Goal: Check status

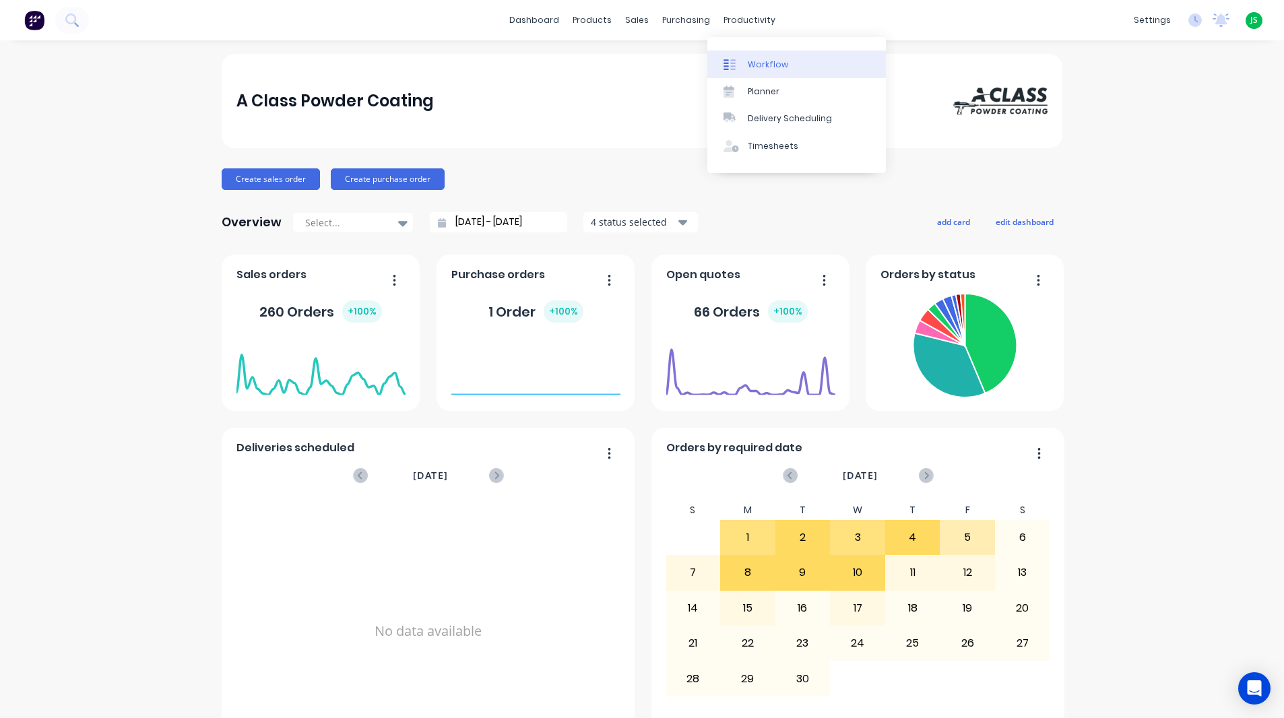
click at [734, 67] on icon at bounding box center [730, 65] width 12 height 12
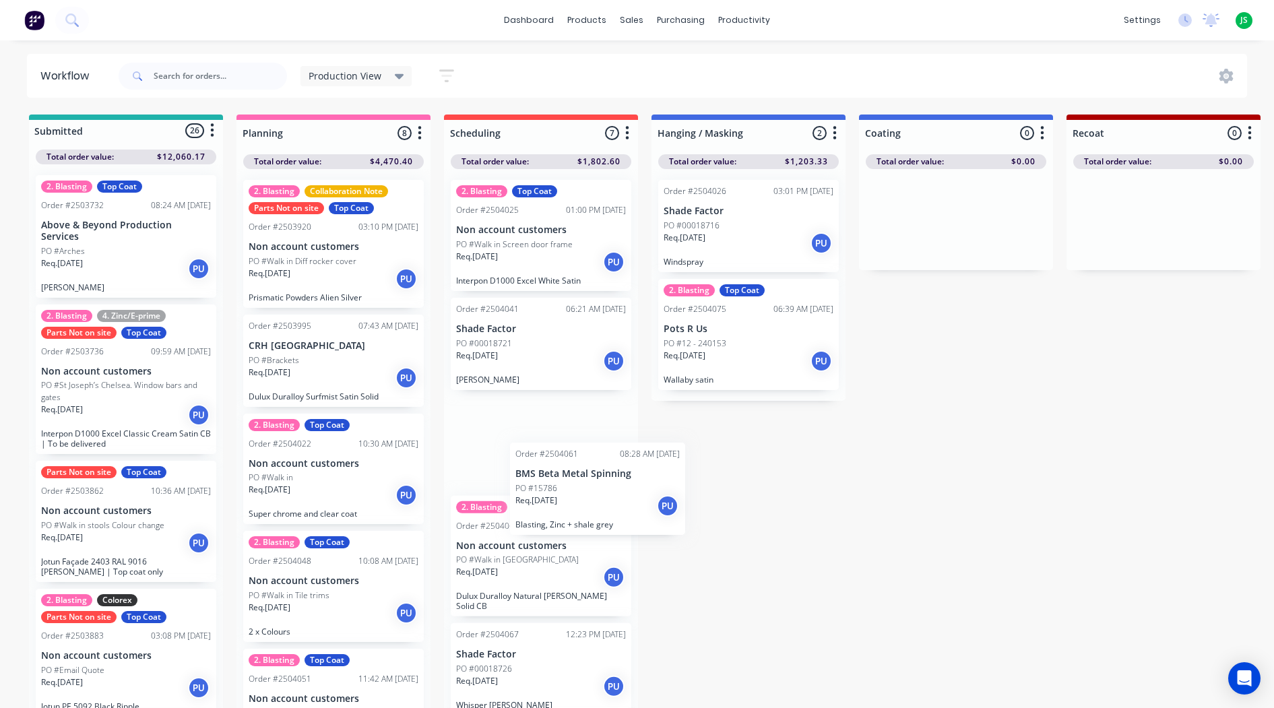
scroll to position [1, 0]
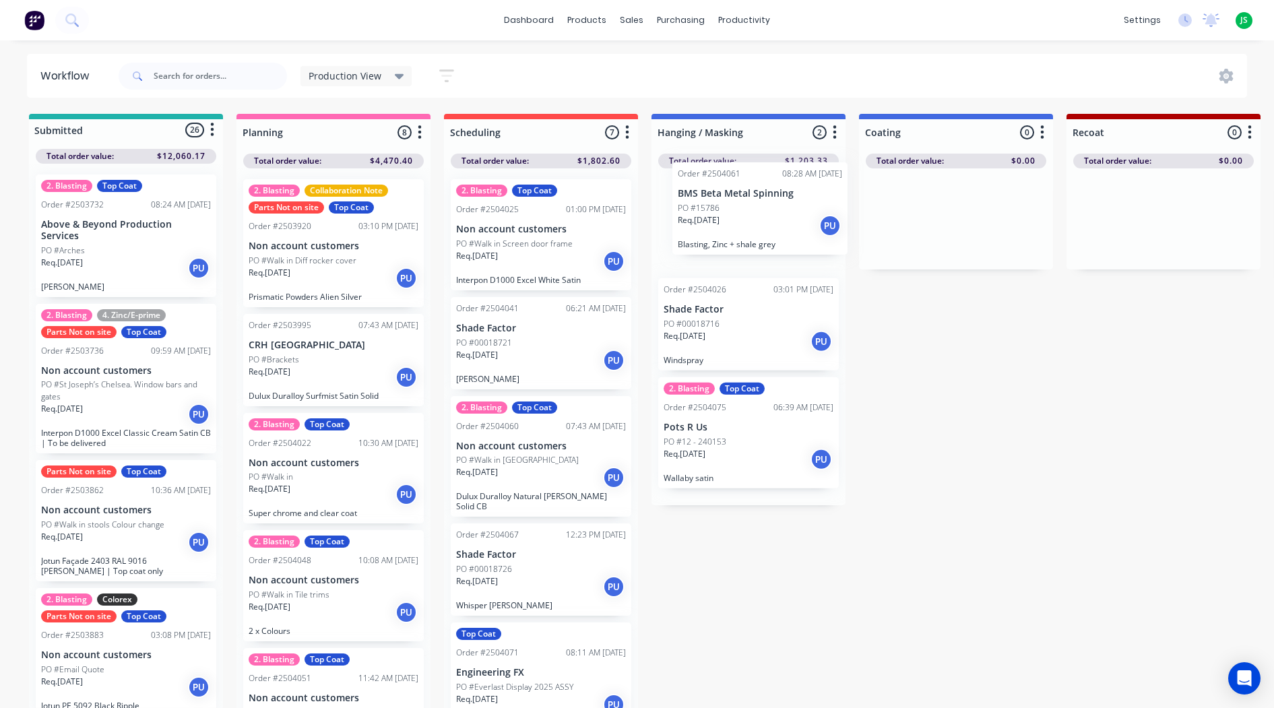
drag, startPoint x: 588, startPoint y: 499, endPoint x: 749, endPoint y: 219, distance: 323.6
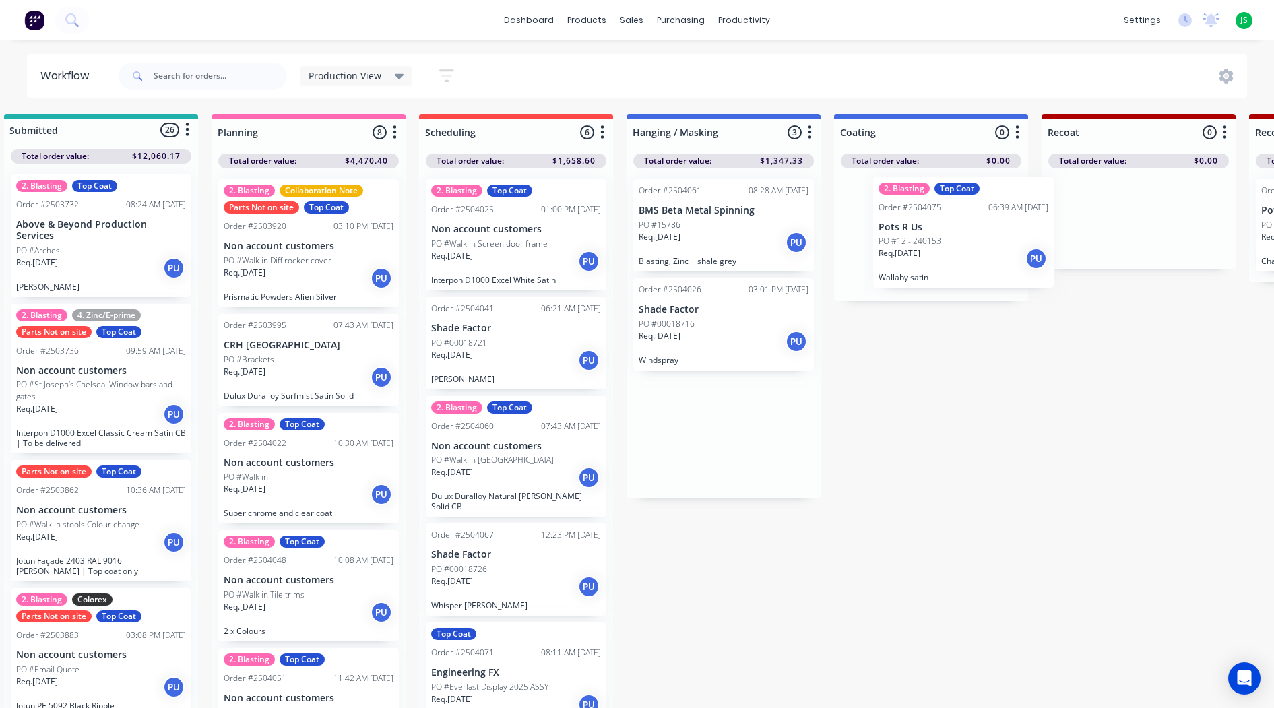
scroll to position [1, 31]
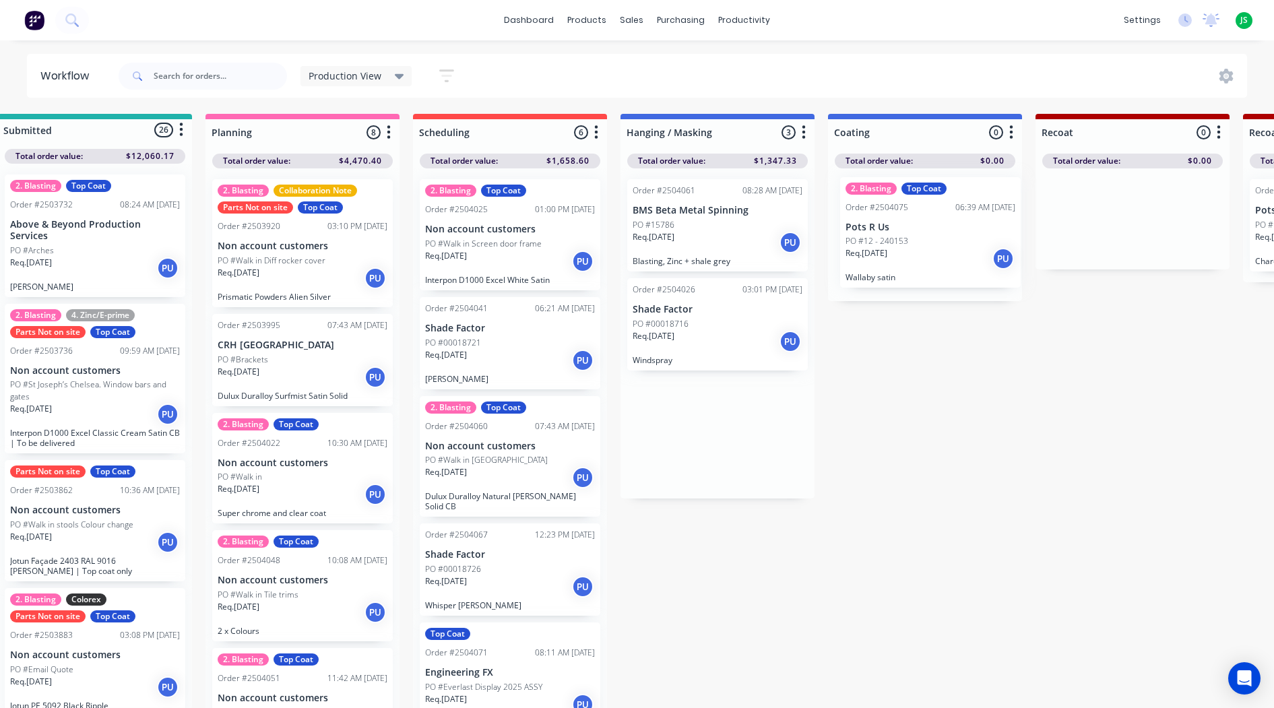
drag, startPoint x: 733, startPoint y: 478, endPoint x: 924, endPoint y: 275, distance: 279.3
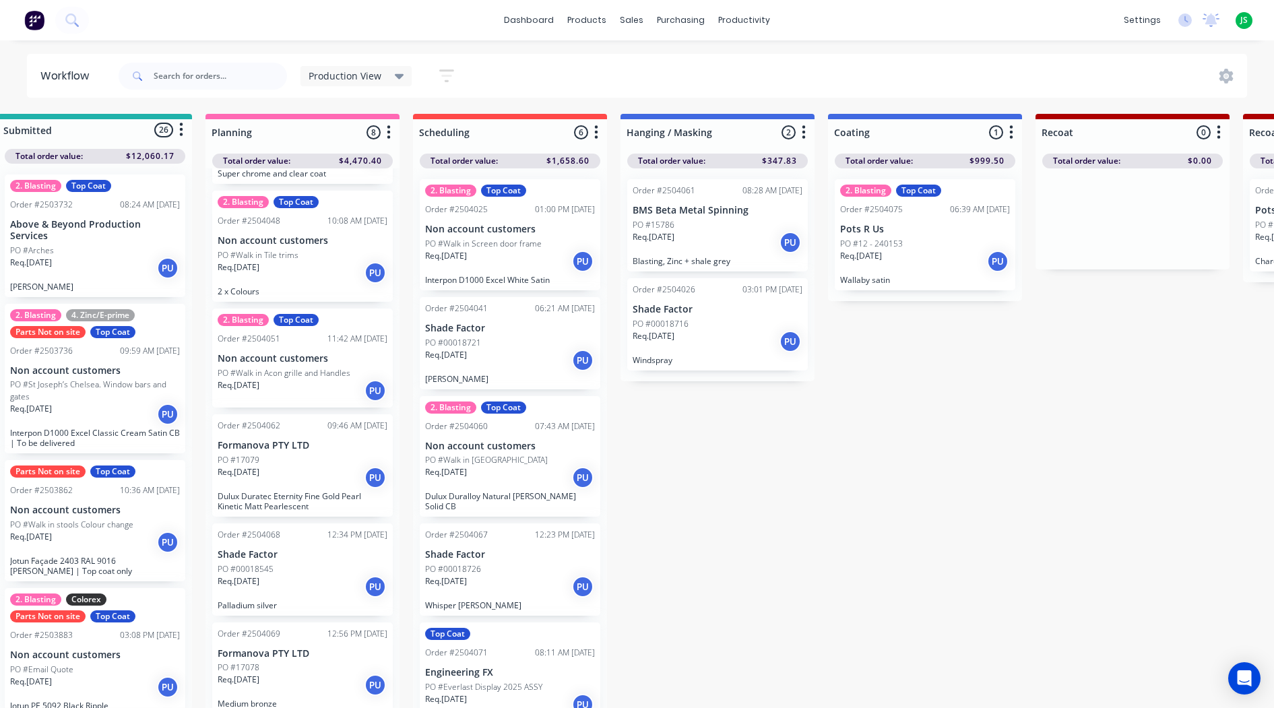
scroll to position [4, 30]
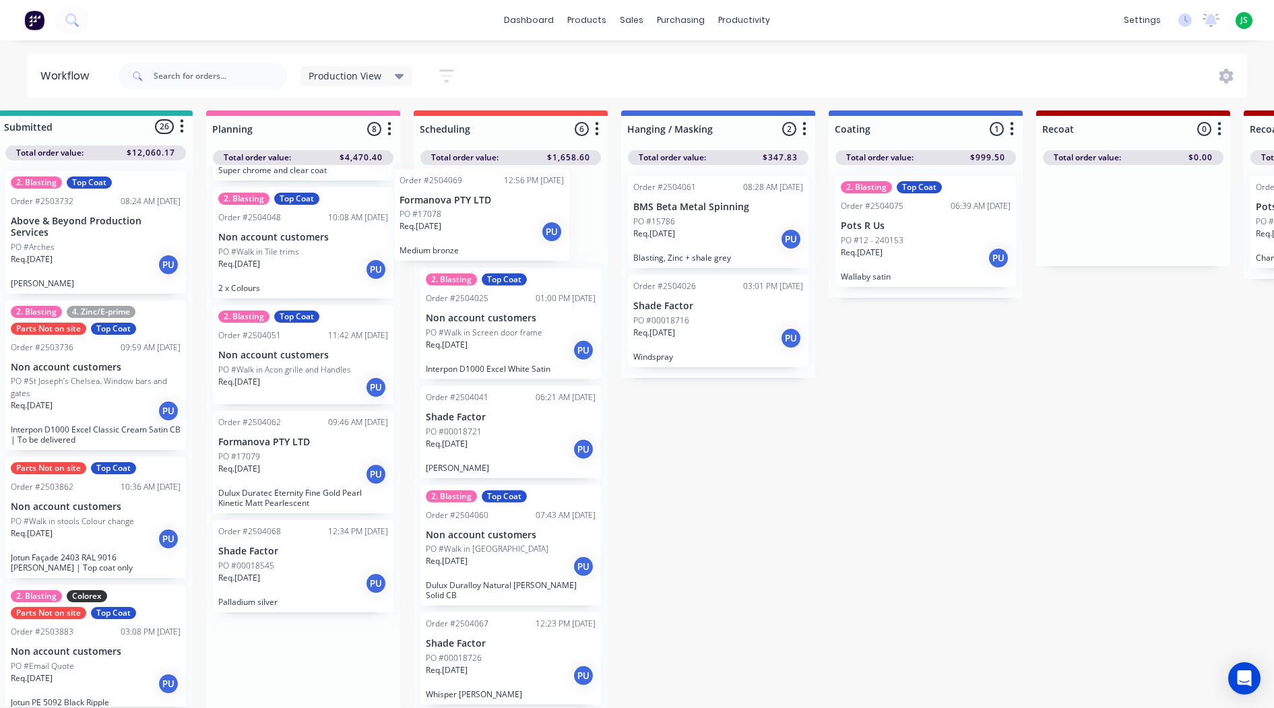
drag, startPoint x: 292, startPoint y: 676, endPoint x: 489, endPoint y: 208, distance: 507.9
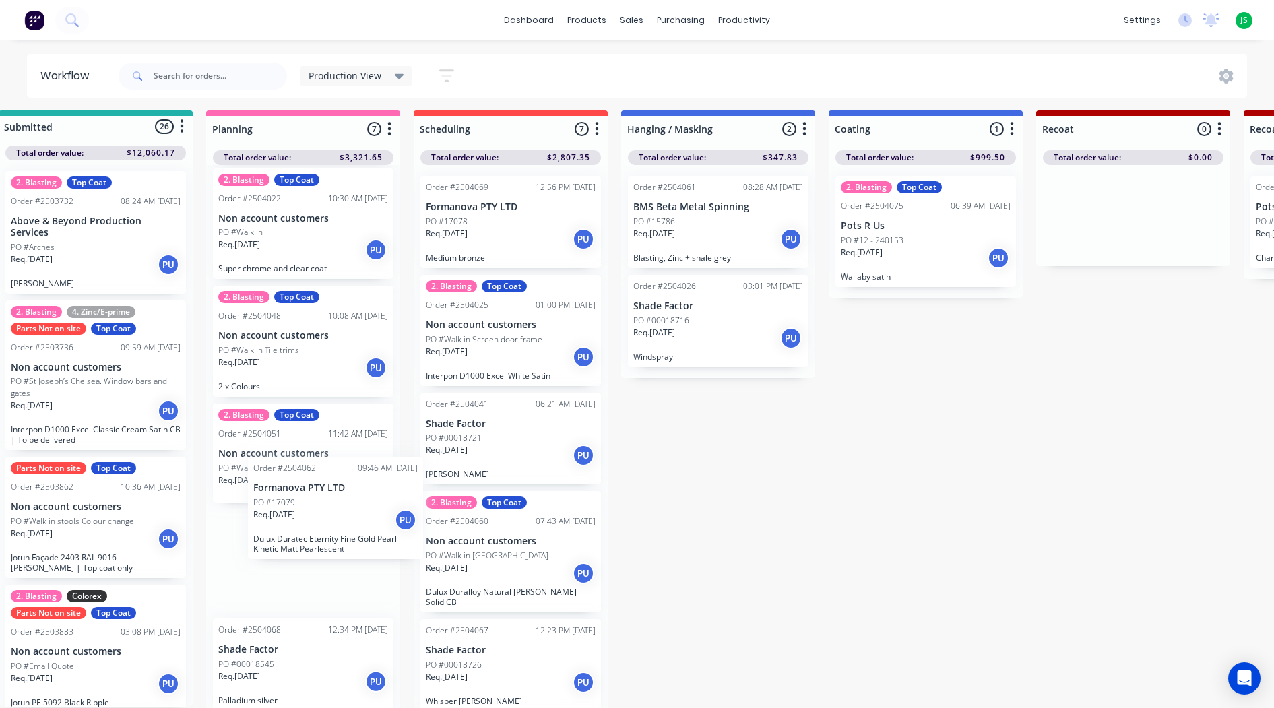
scroll to position [5, 30]
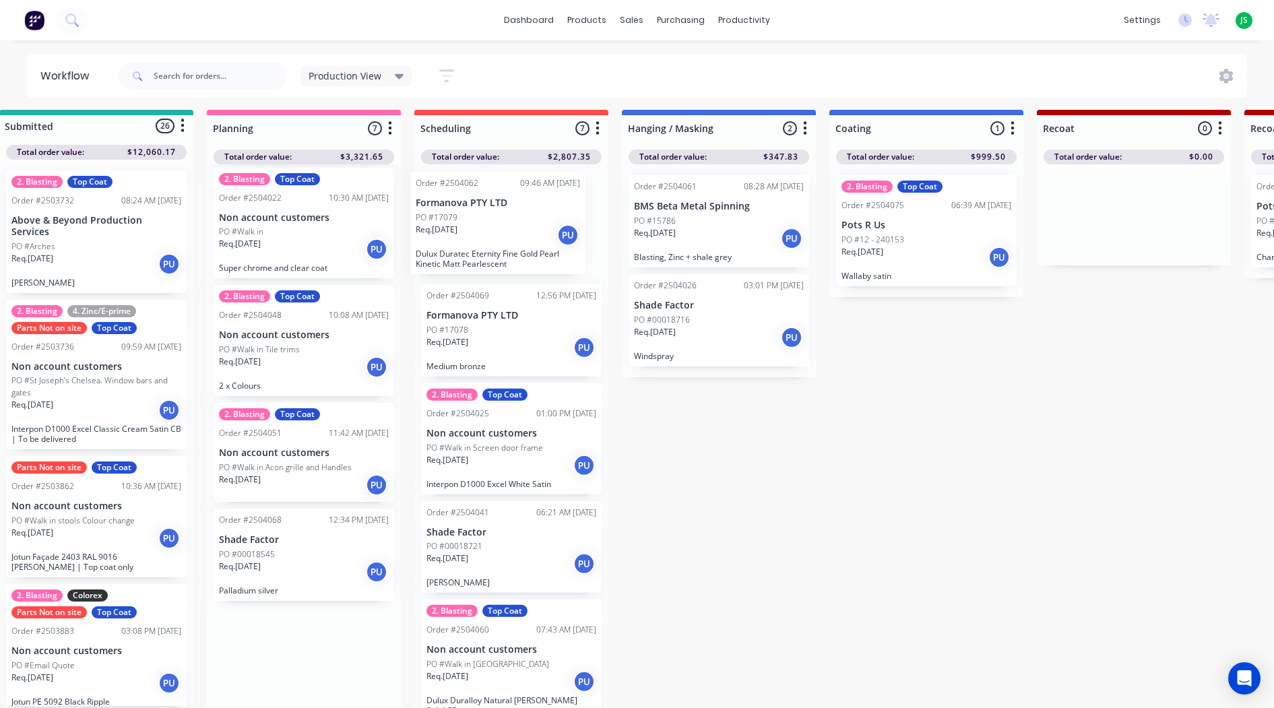
drag, startPoint x: 307, startPoint y: 574, endPoint x: 510, endPoint y: 218, distance: 410.4
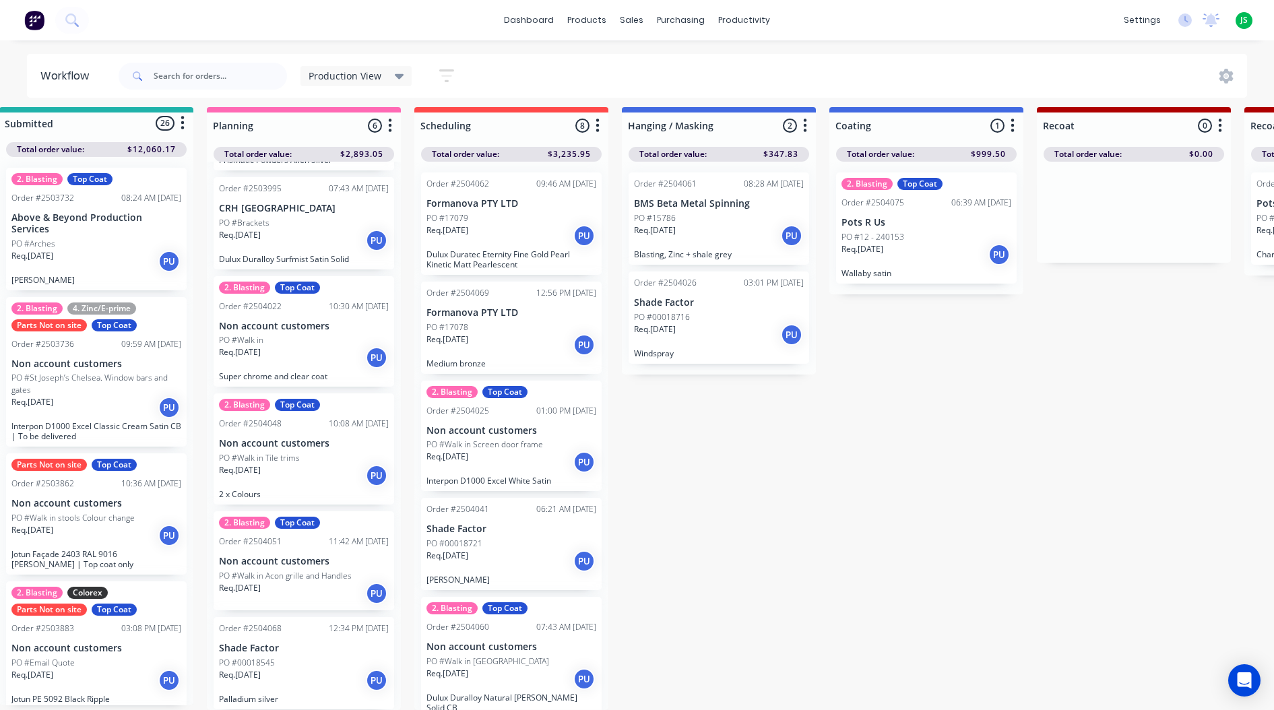
scroll to position [18, 30]
click at [528, 17] on link "dashboard" at bounding box center [528, 20] width 63 height 20
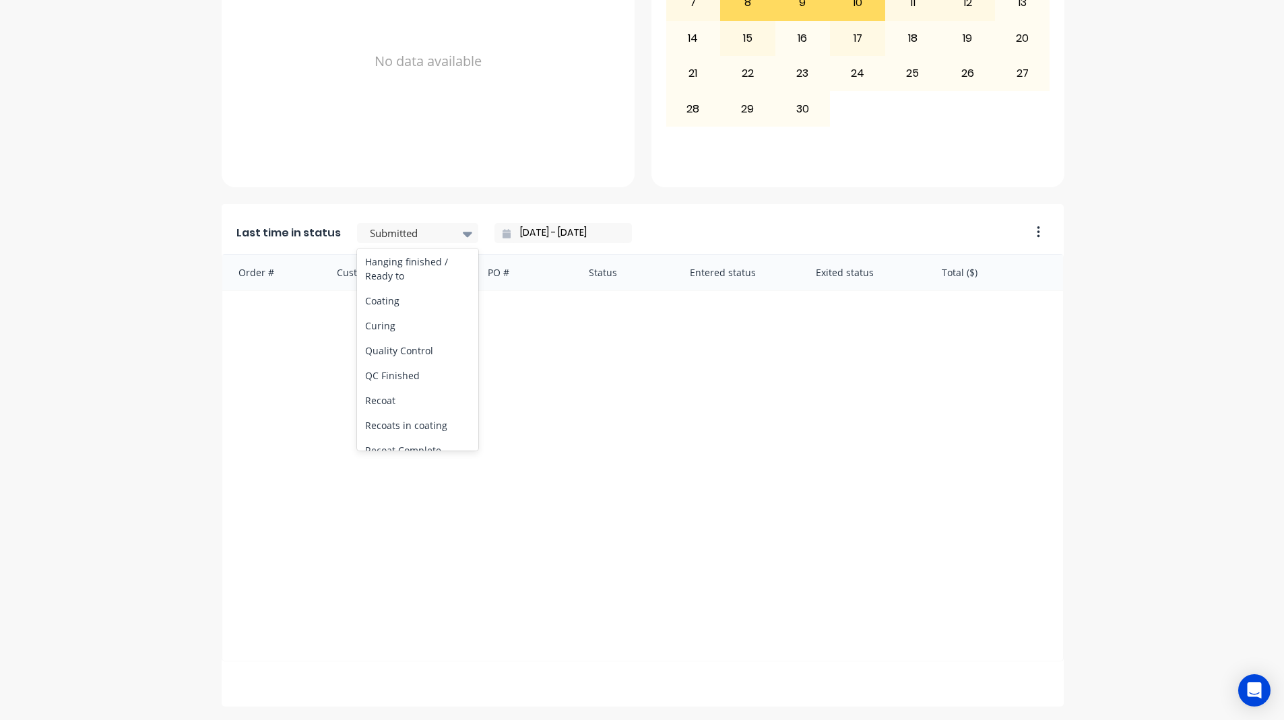
scroll to position [472, 0]
click at [367, 307] on div "Coating" at bounding box center [417, 294] width 121 height 25
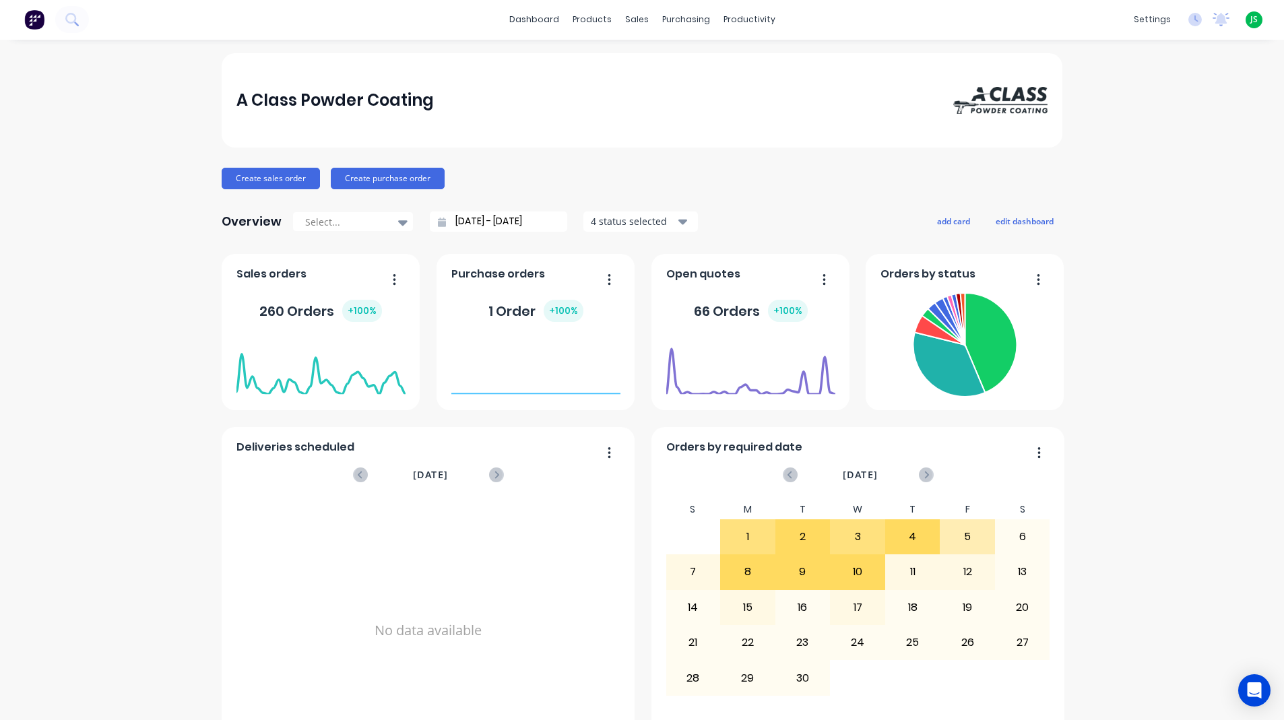
scroll to position [0, 0]
click at [543, 20] on link "dashboard" at bounding box center [534, 20] width 63 height 20
click at [528, 24] on link "dashboard" at bounding box center [534, 20] width 63 height 20
click at [529, 26] on link "dashboard" at bounding box center [534, 20] width 63 height 20
click at [529, 25] on link "dashboard" at bounding box center [534, 20] width 63 height 20
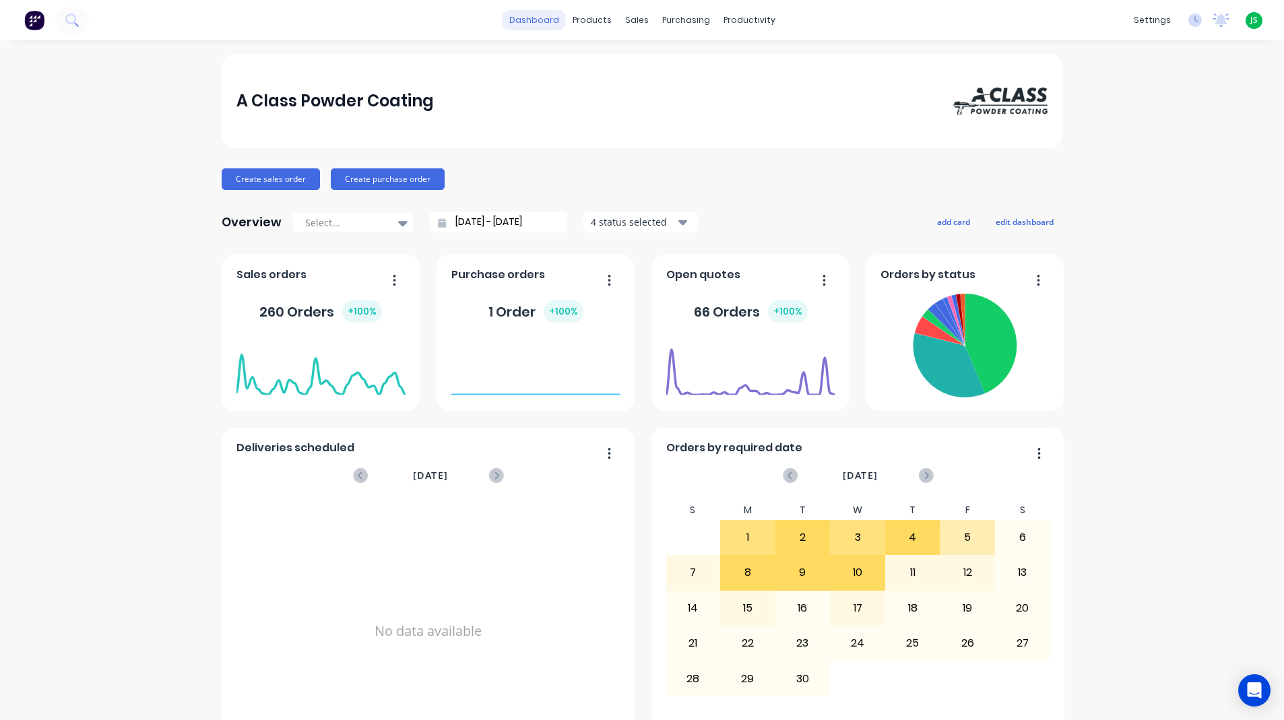
click at [529, 25] on link "dashboard" at bounding box center [534, 20] width 63 height 20
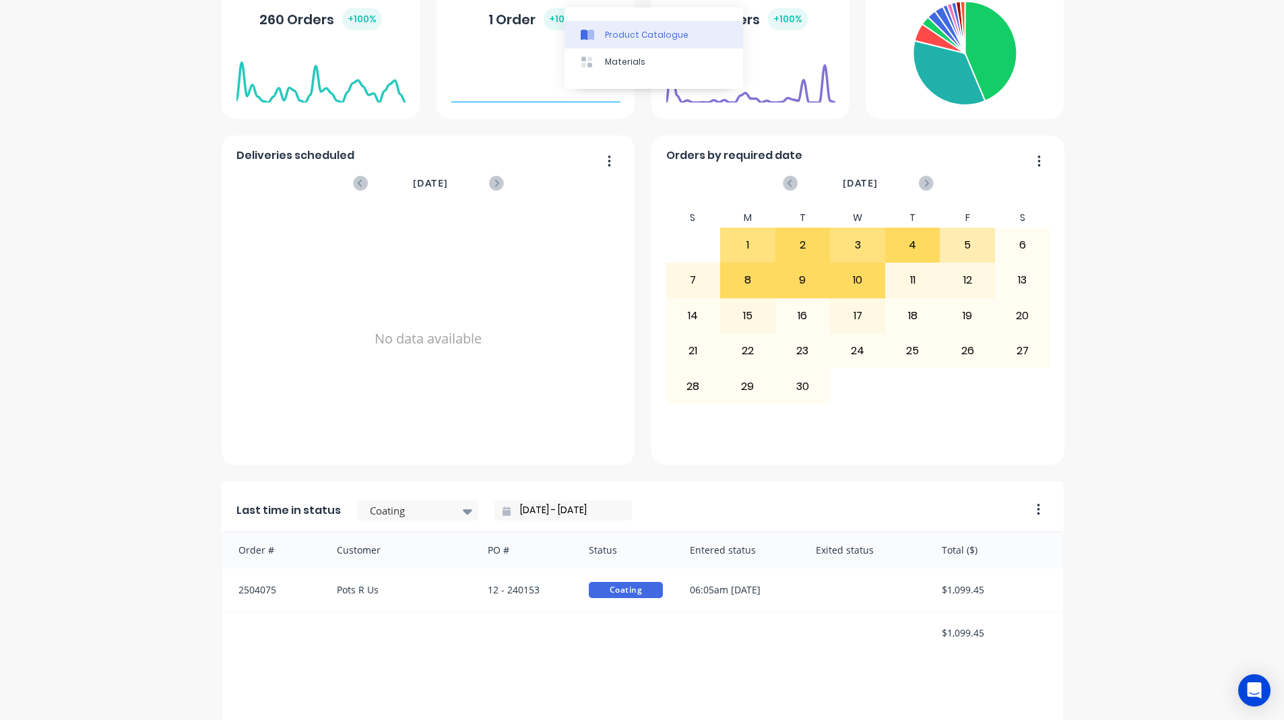
scroll to position [337, 0]
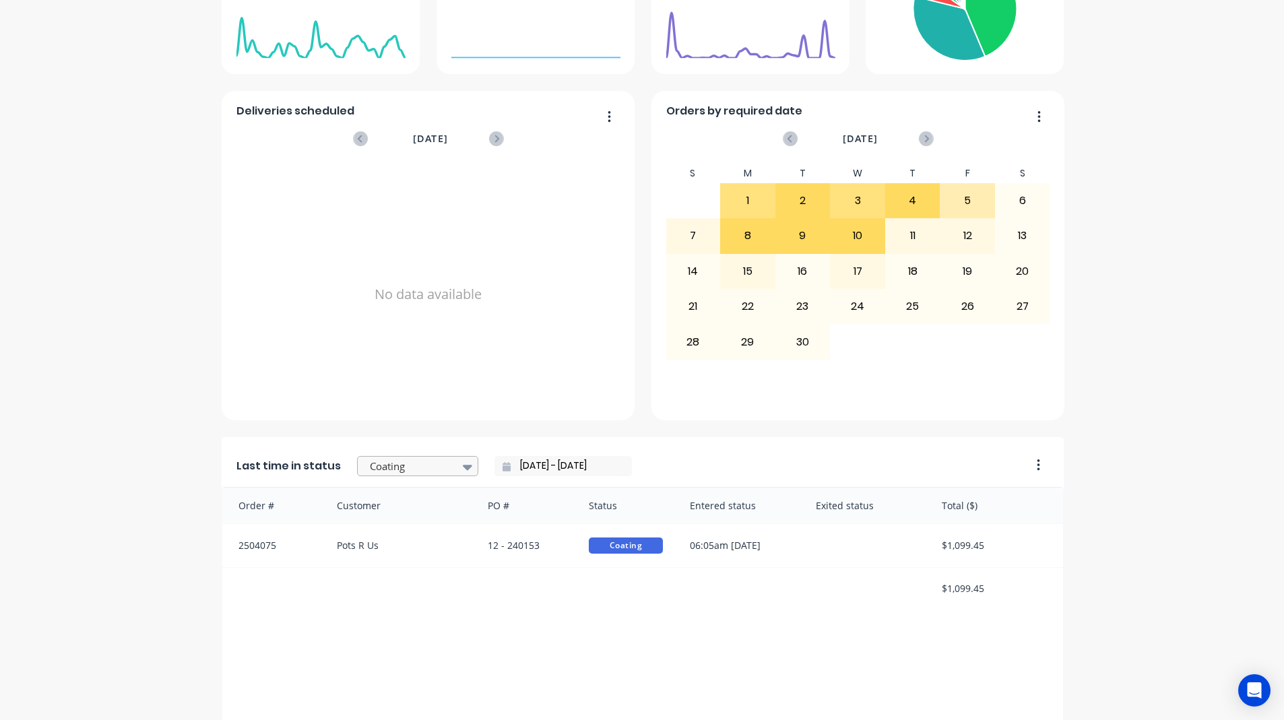
click at [443, 466] on div "Coating" at bounding box center [411, 467] width 93 height 20
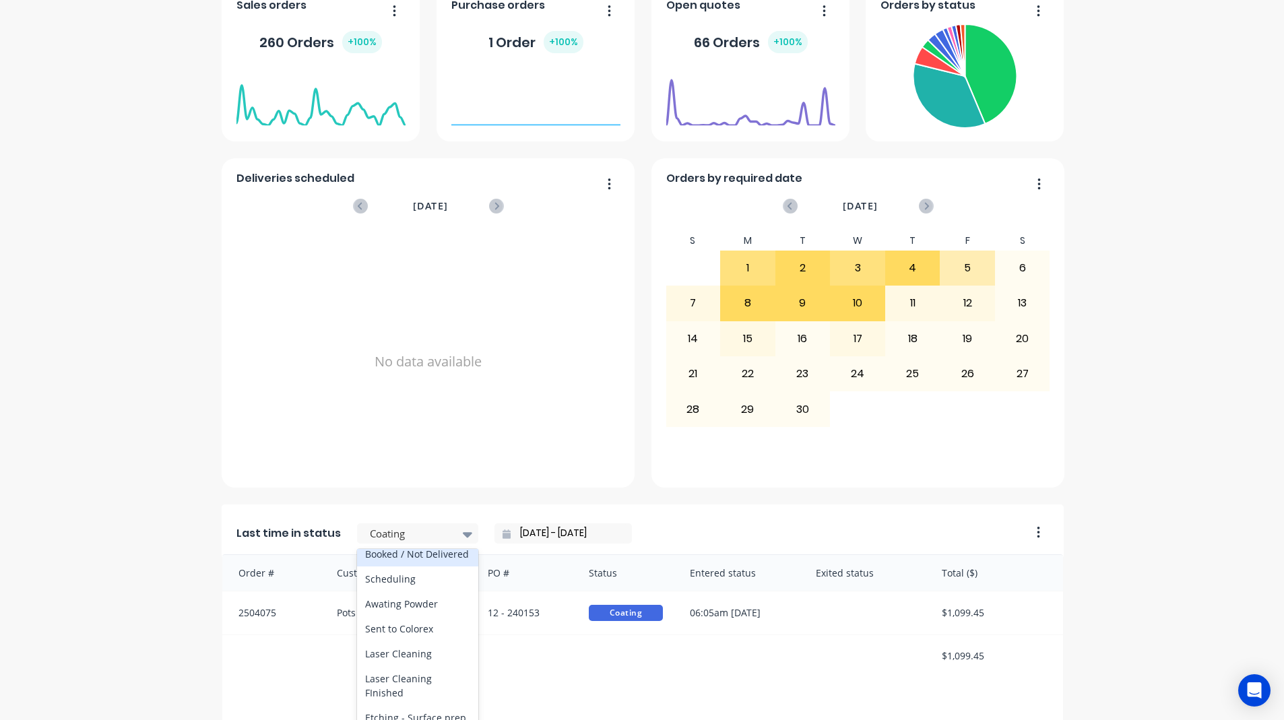
scroll to position [67, 0]
click at [393, 588] on div "Submitted" at bounding box center [417, 596] width 121 height 25
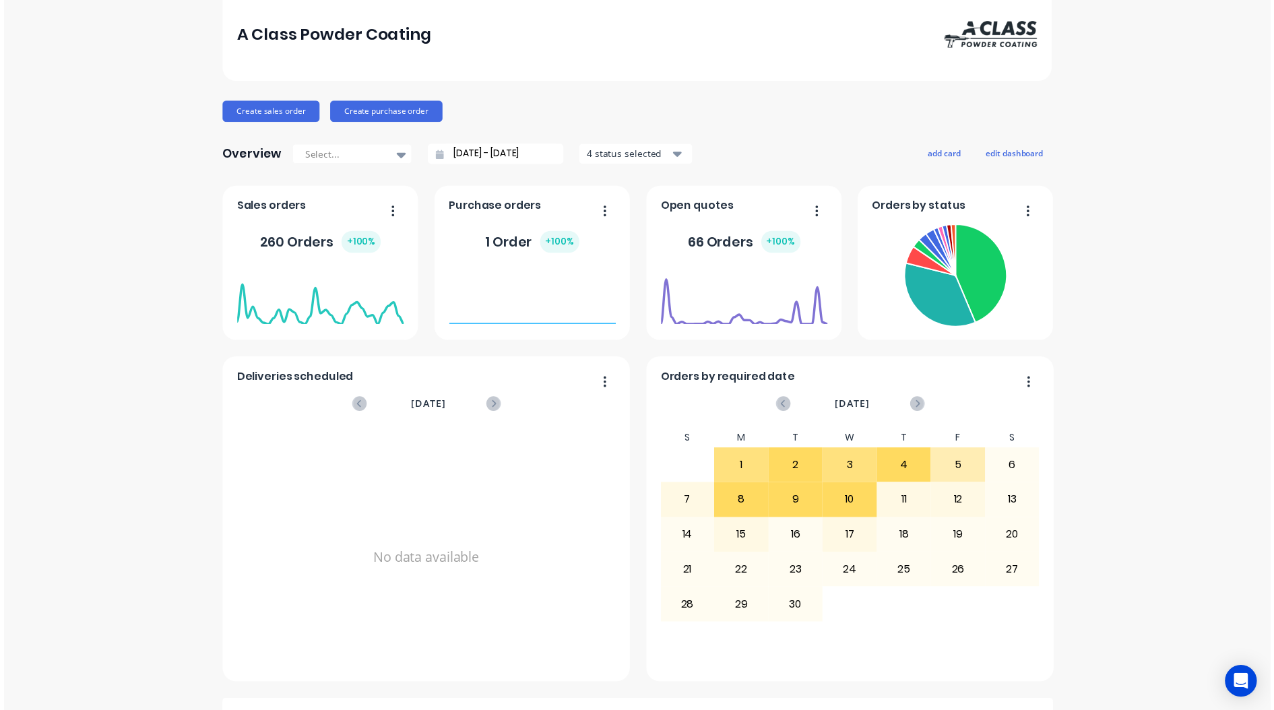
scroll to position [0, 0]
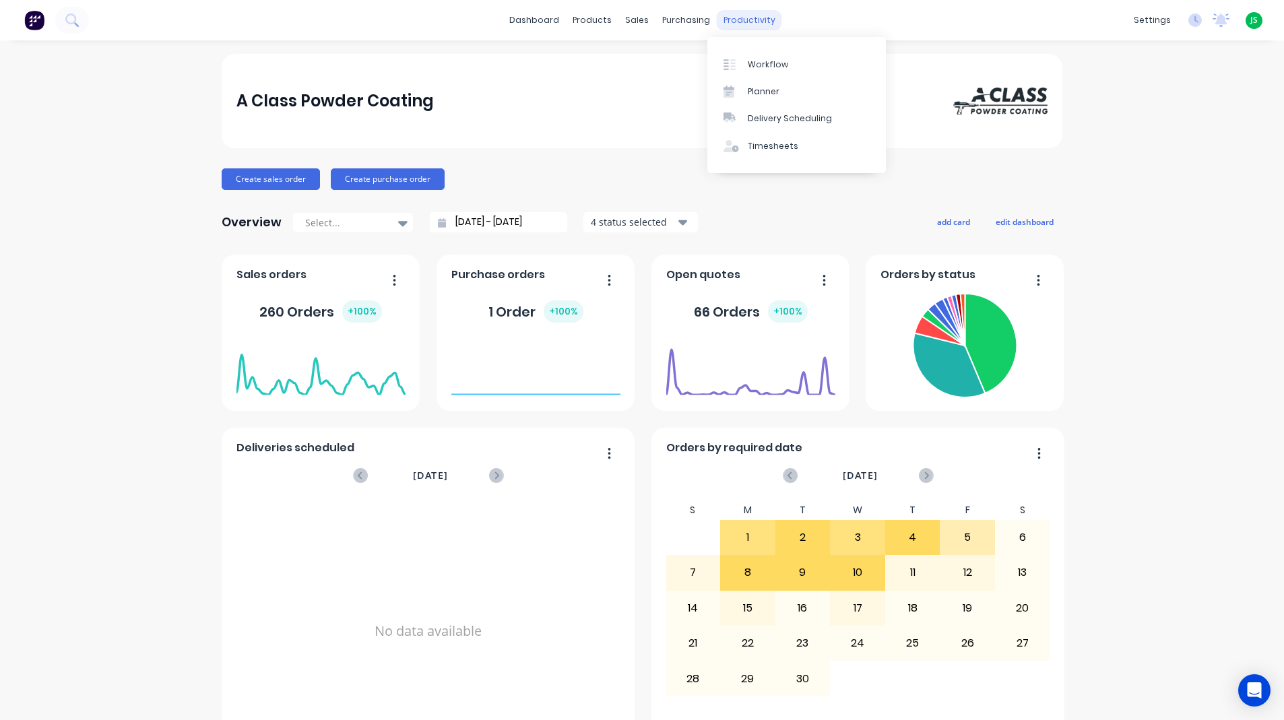
click at [756, 28] on div "productivity" at bounding box center [749, 20] width 65 height 20
click at [757, 62] on div "Workflow" at bounding box center [768, 65] width 40 height 12
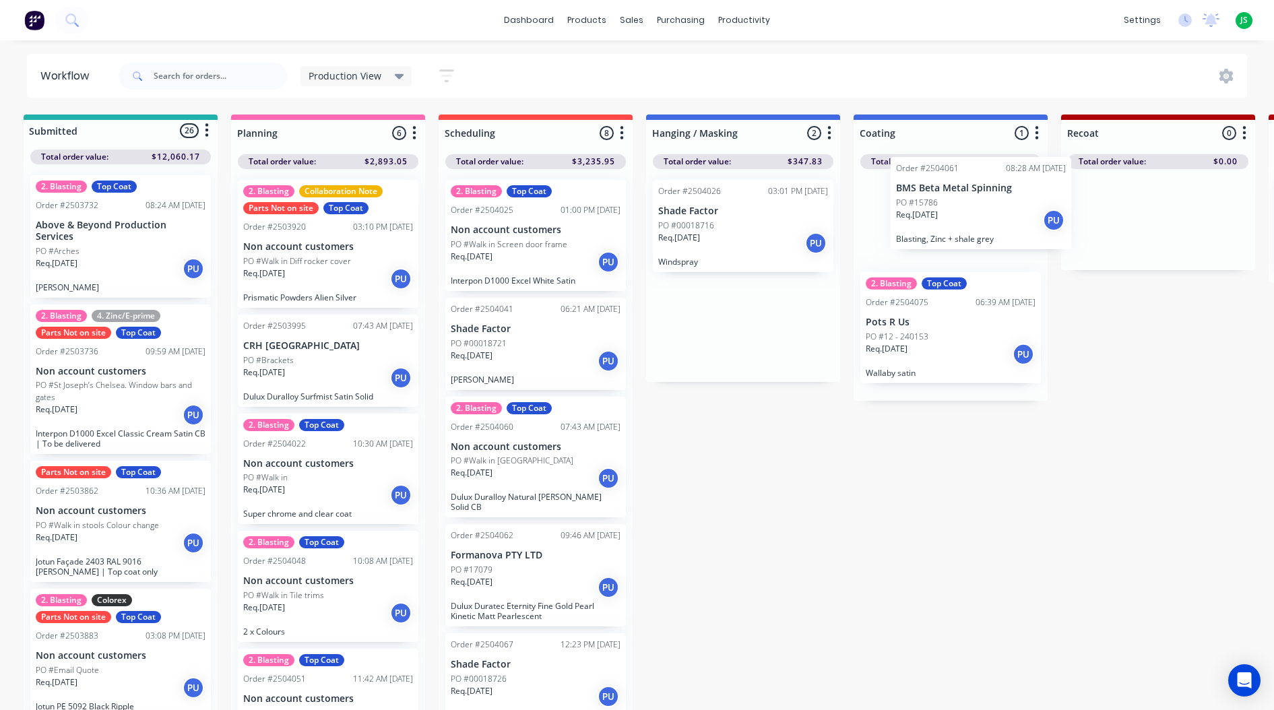
drag, startPoint x: 683, startPoint y: 343, endPoint x: 920, endPoint y: 218, distance: 268.2
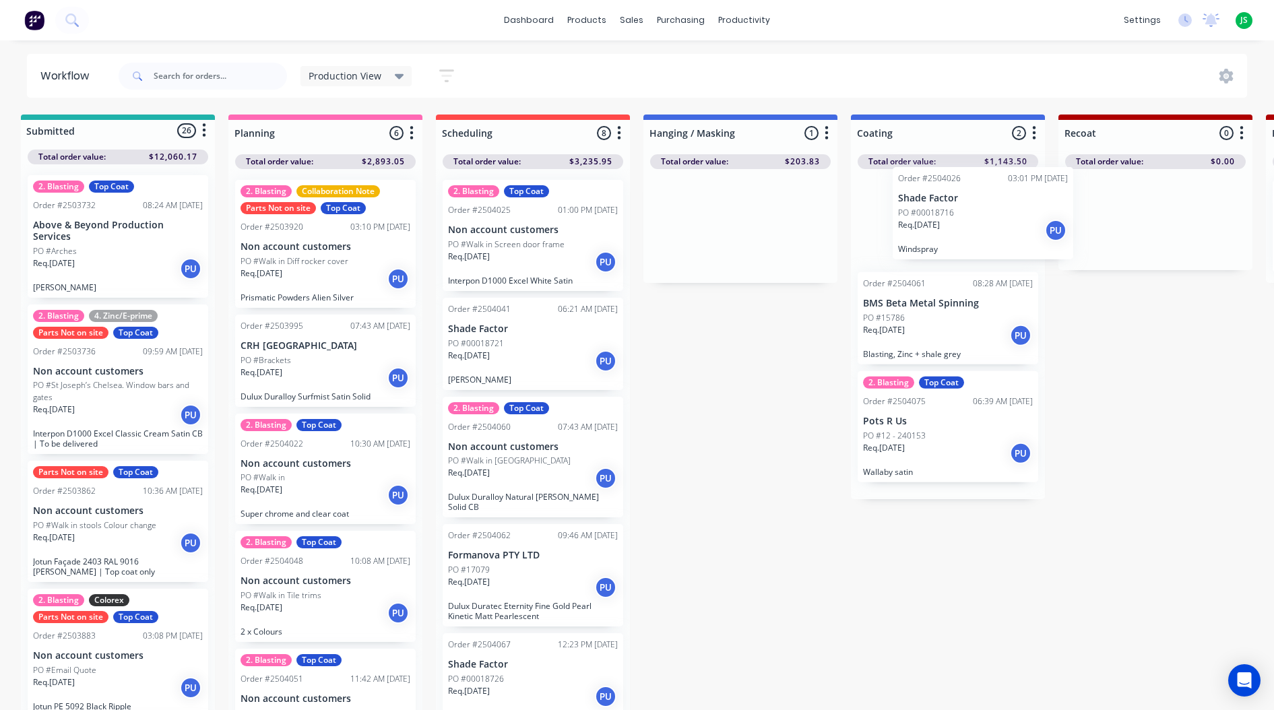
scroll to position [0, 17]
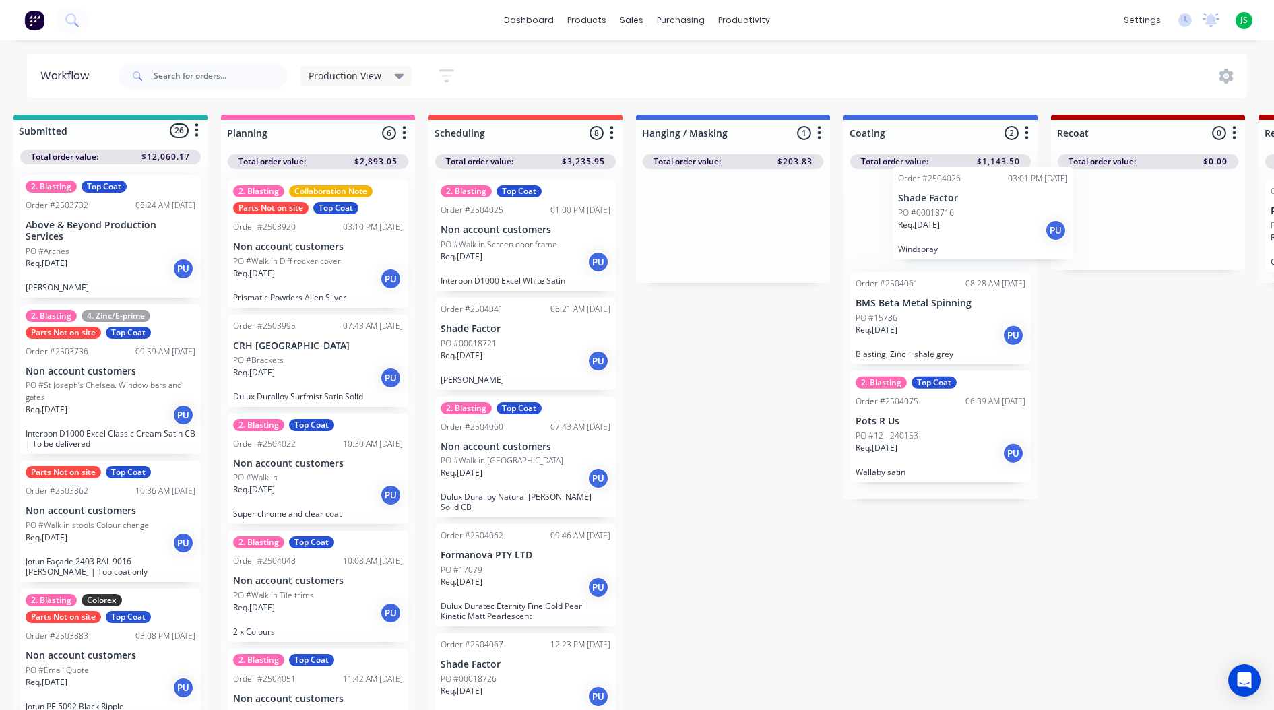
drag, startPoint x: 744, startPoint y: 255, endPoint x: 987, endPoint y: 241, distance: 243.6
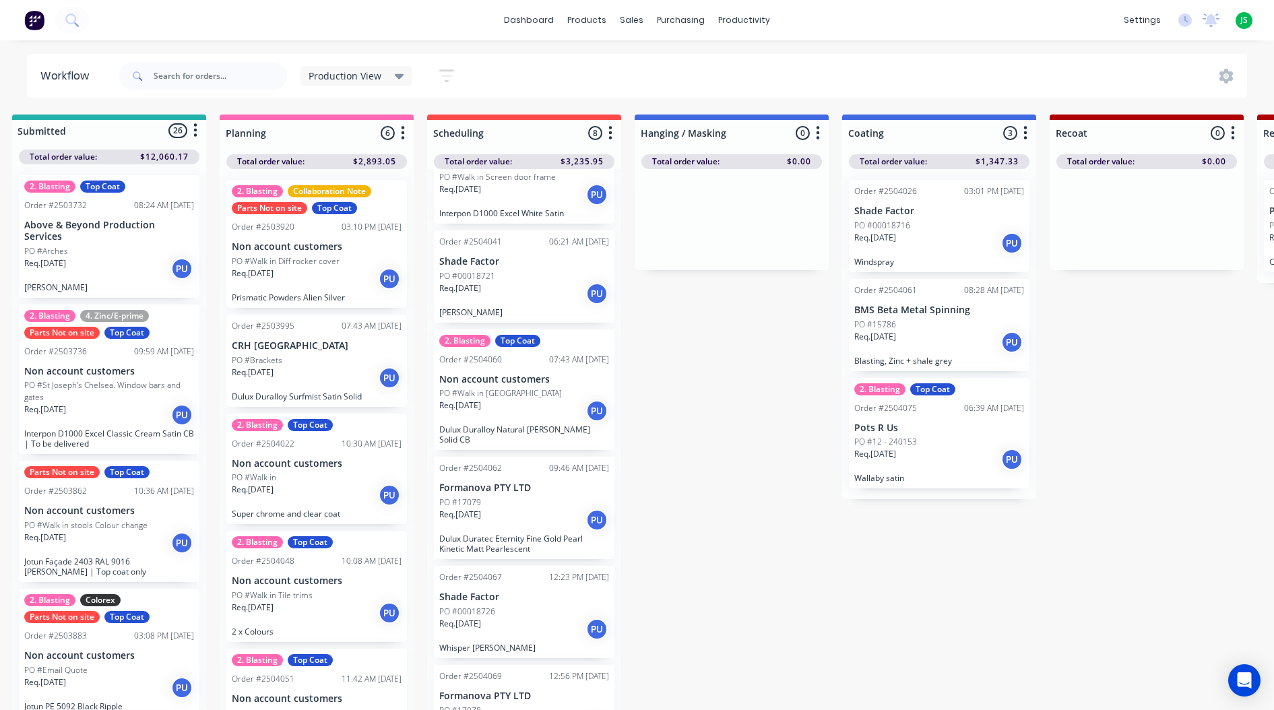
scroll to position [337, 0]
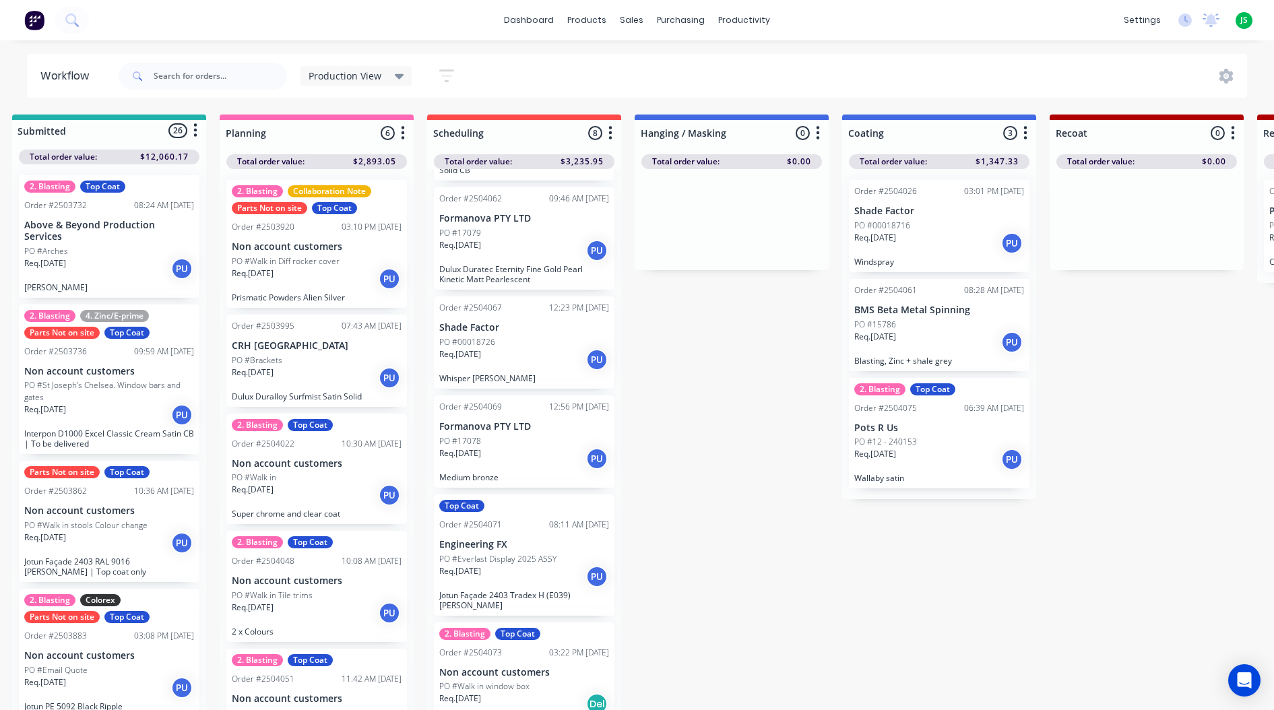
drag, startPoint x: 857, startPoint y: 185, endPoint x: 882, endPoint y: 161, distance: 34.3
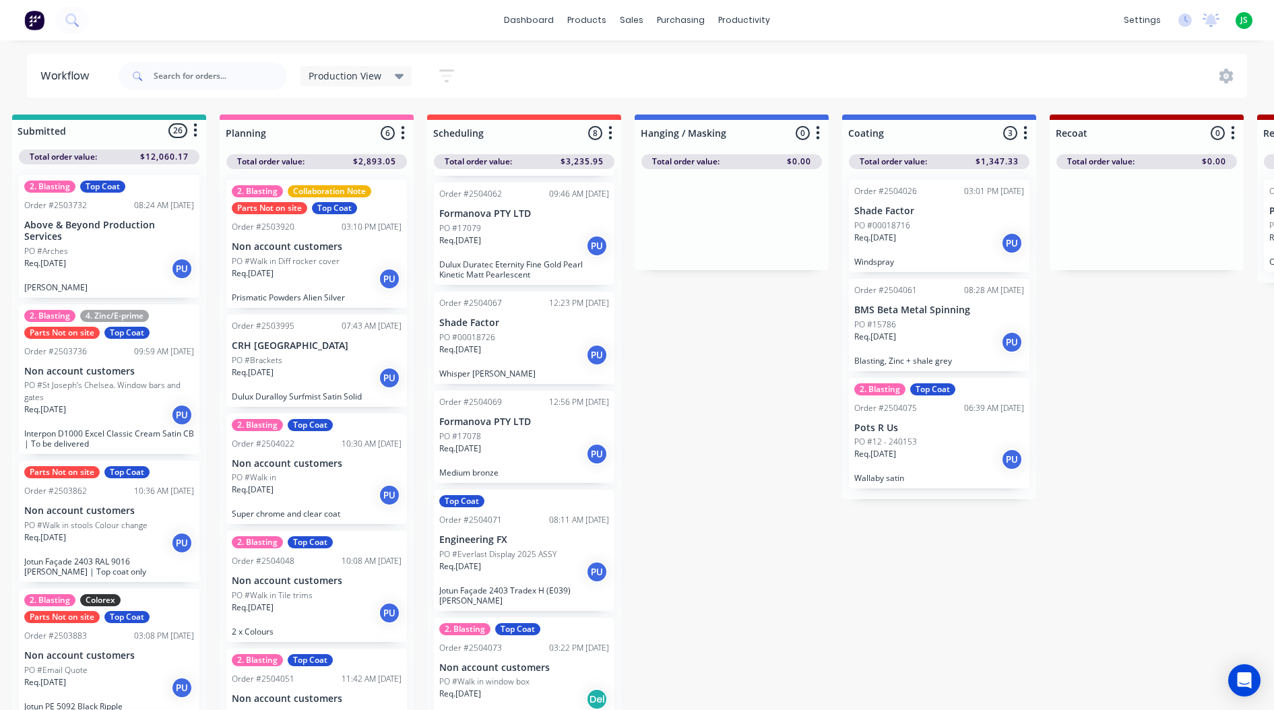
scroll to position [343, 0]
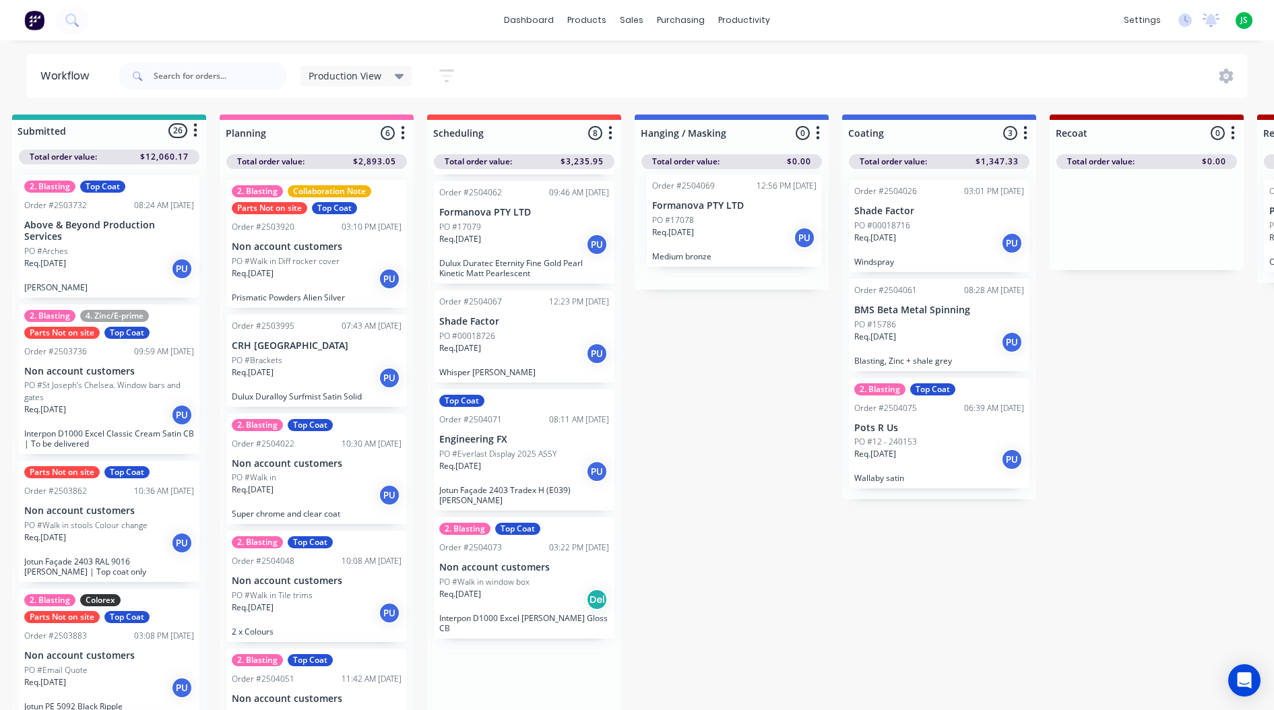
drag, startPoint x: 530, startPoint y: 446, endPoint x: 742, endPoint y: 238, distance: 296.8
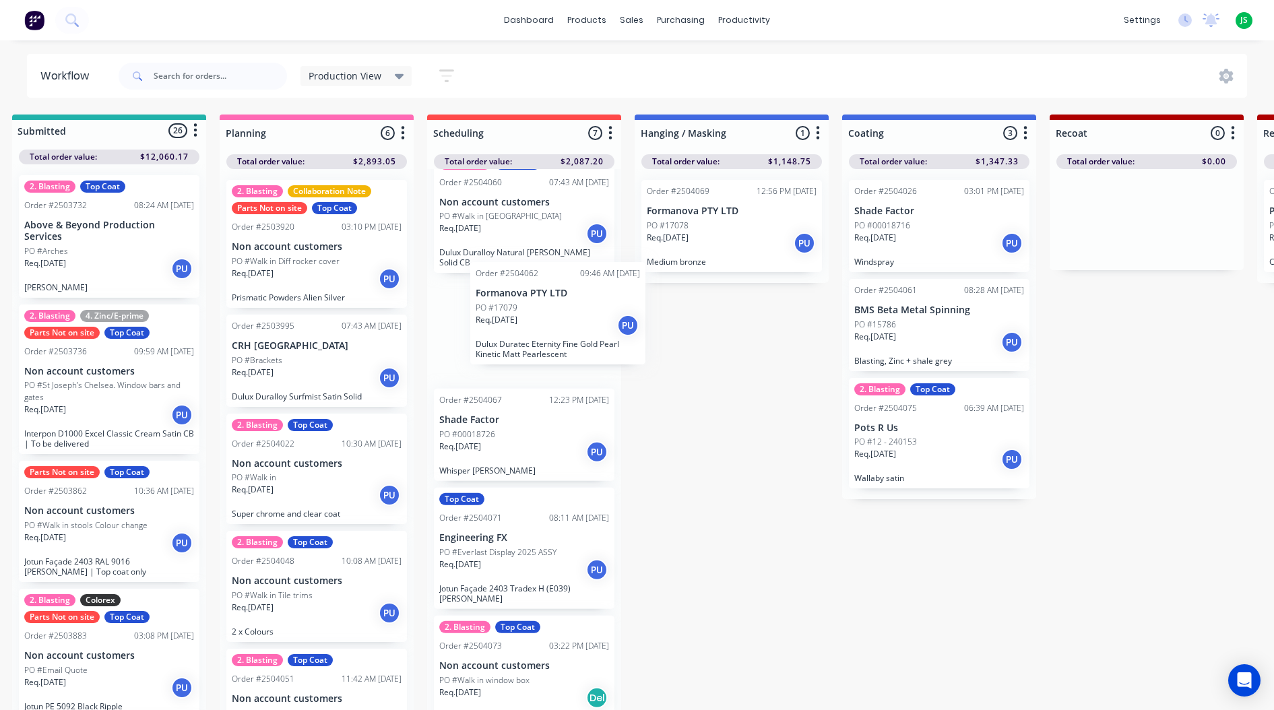
scroll to position [239, 0]
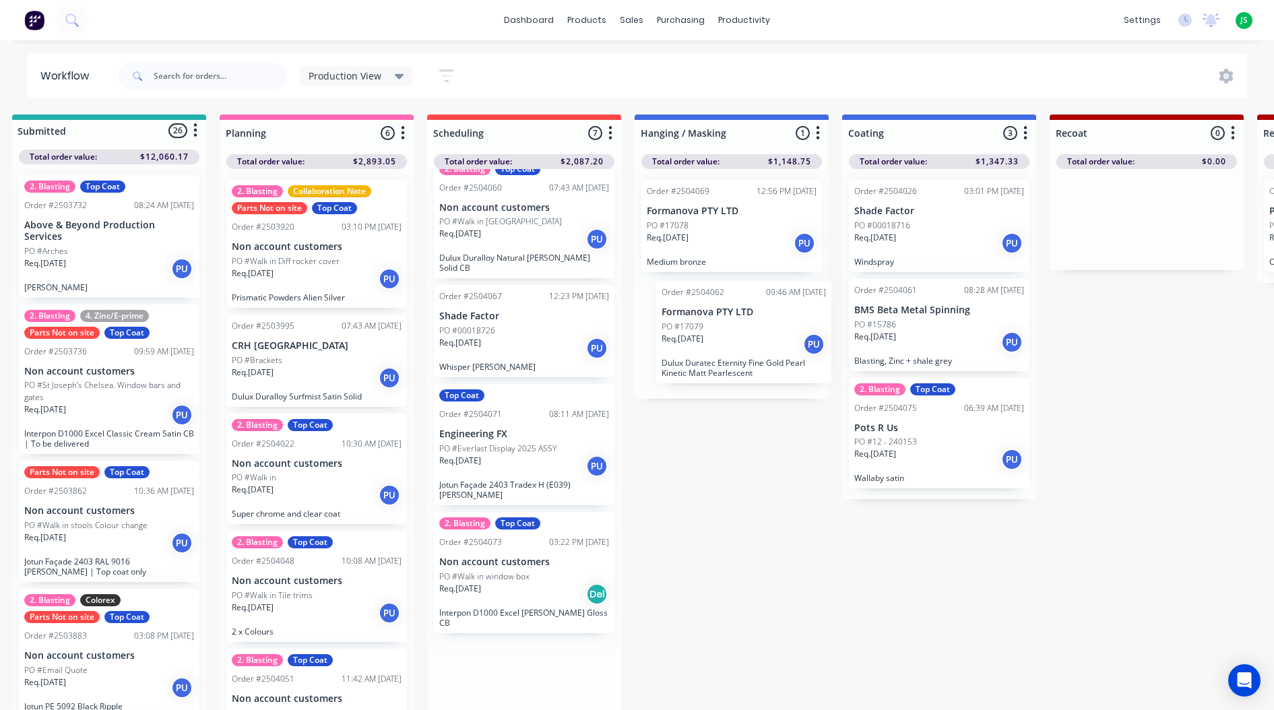
drag, startPoint x: 534, startPoint y: 341, endPoint x: 730, endPoint y: 348, distance: 196.9
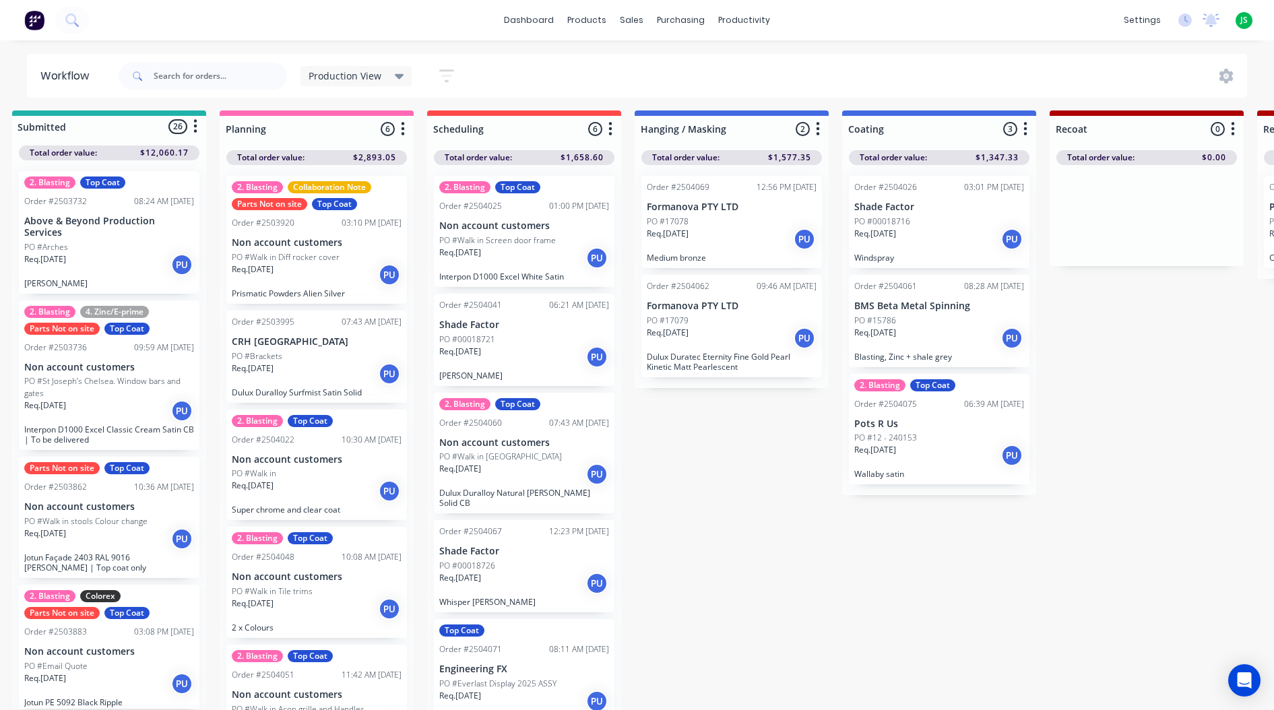
scroll to position [0, 17]
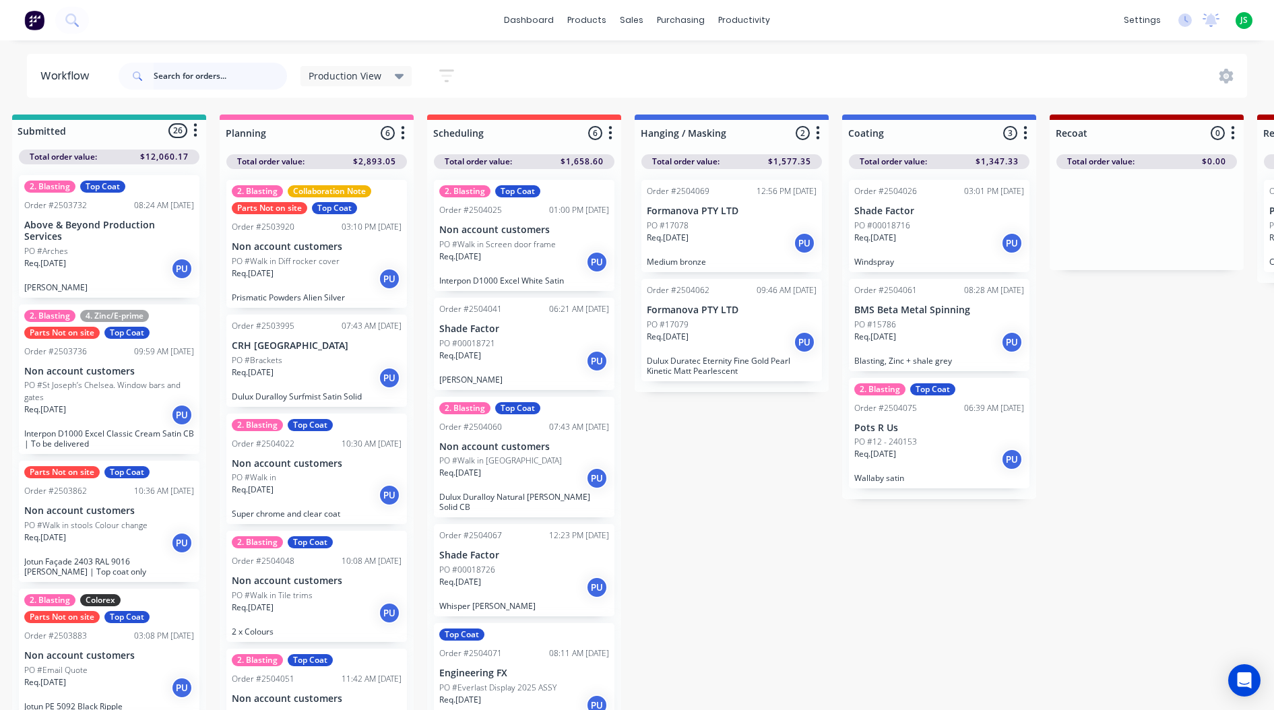
click at [210, 77] on input "text" at bounding box center [220, 76] width 133 height 27
type input "belle"
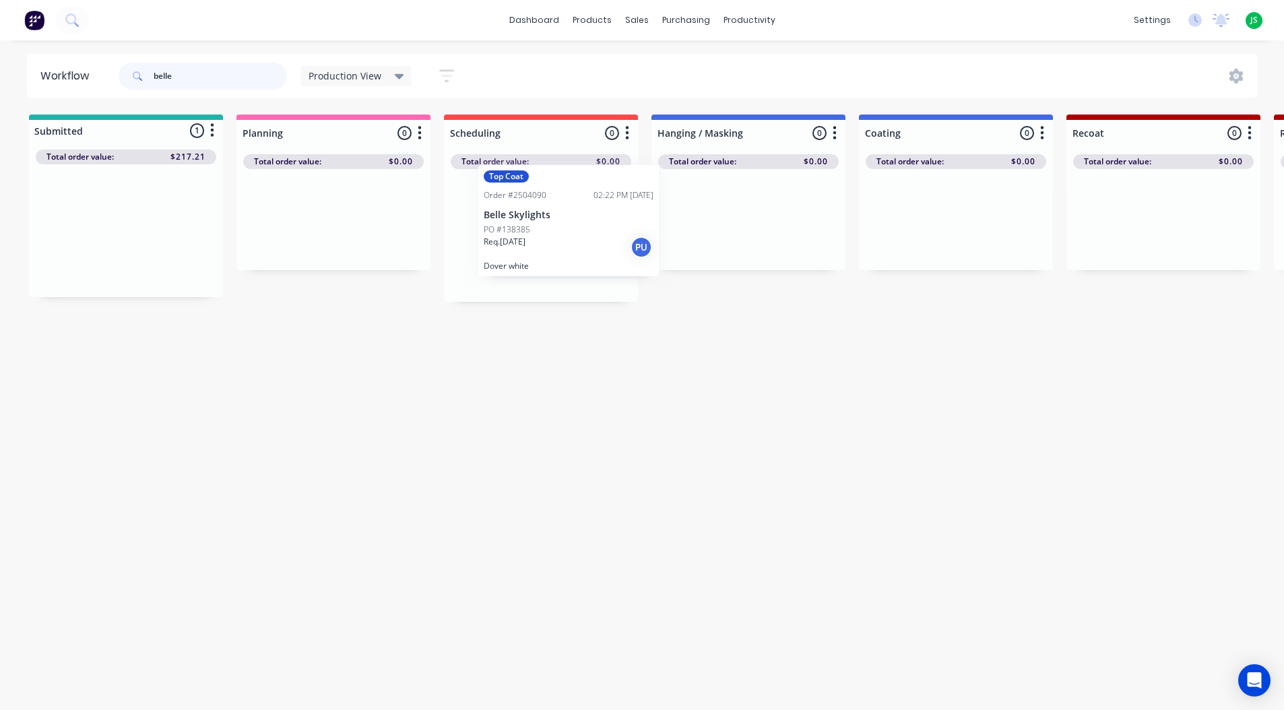
drag, startPoint x: 122, startPoint y: 248, endPoint x: 574, endPoint y: 239, distance: 452.2
drag, startPoint x: 149, startPoint y: 75, endPoint x: -5, endPoint y: 80, distance: 154.4
click at [0, 80] on html "dashboard products sales purchasing productivity dashboard products Product Cat…" at bounding box center [642, 314] width 1284 height 629
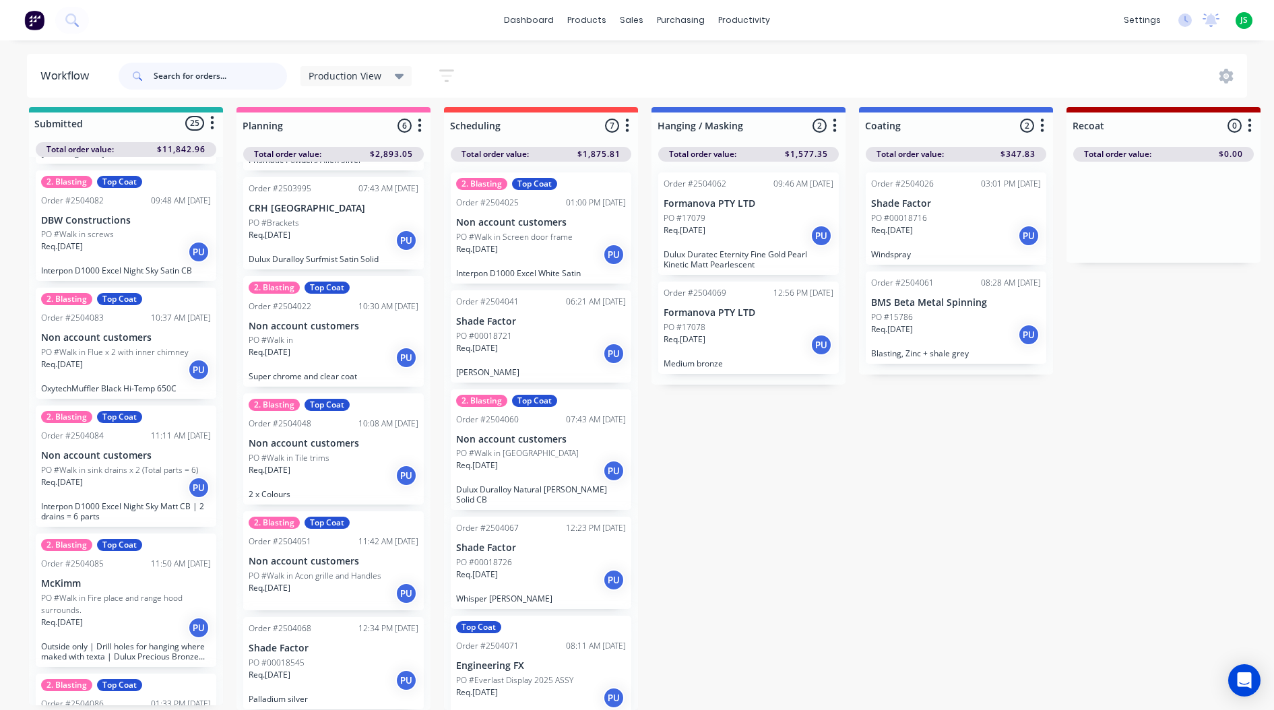
scroll to position [2015, 0]
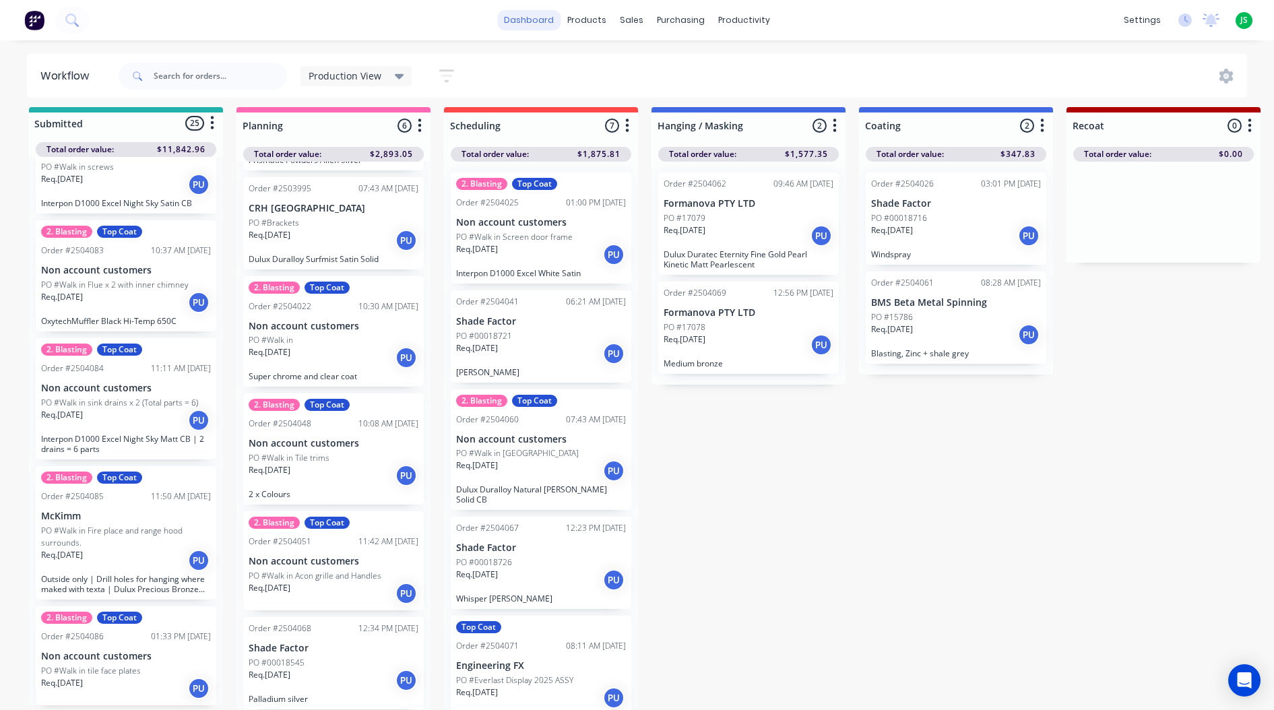
click at [555, 24] on link "dashboard" at bounding box center [528, 20] width 63 height 20
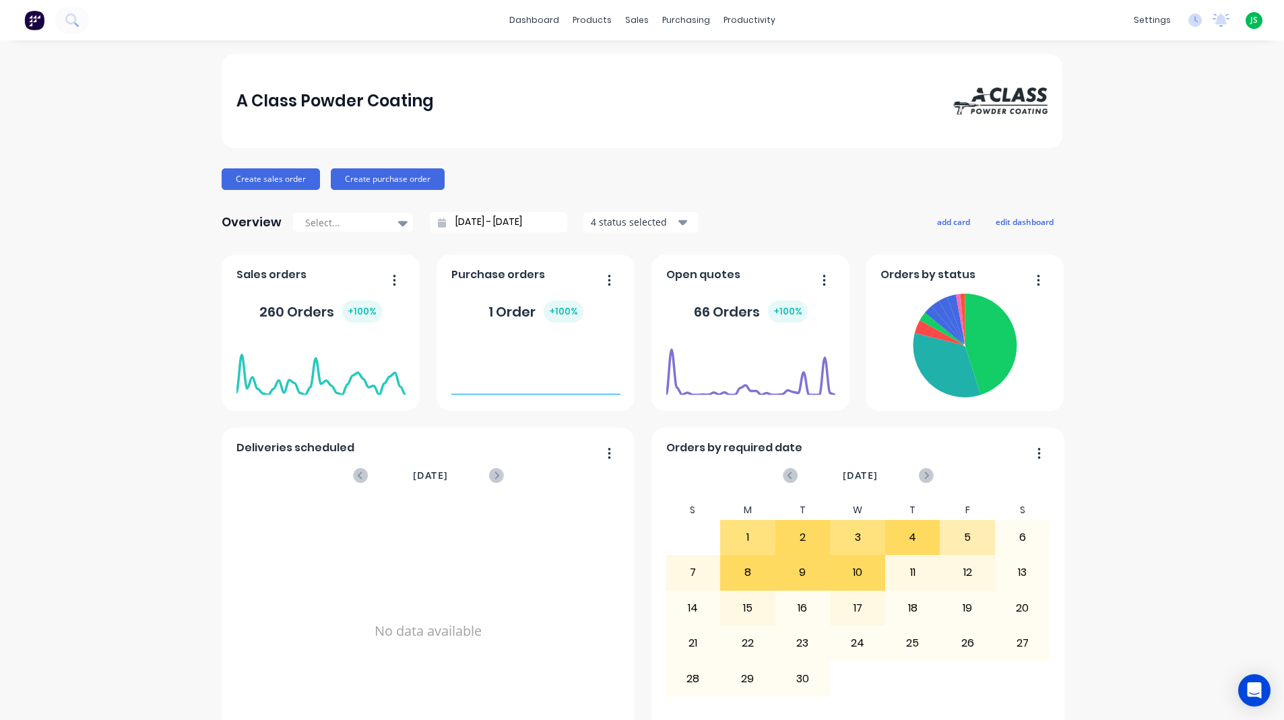
scroll to position [472, 0]
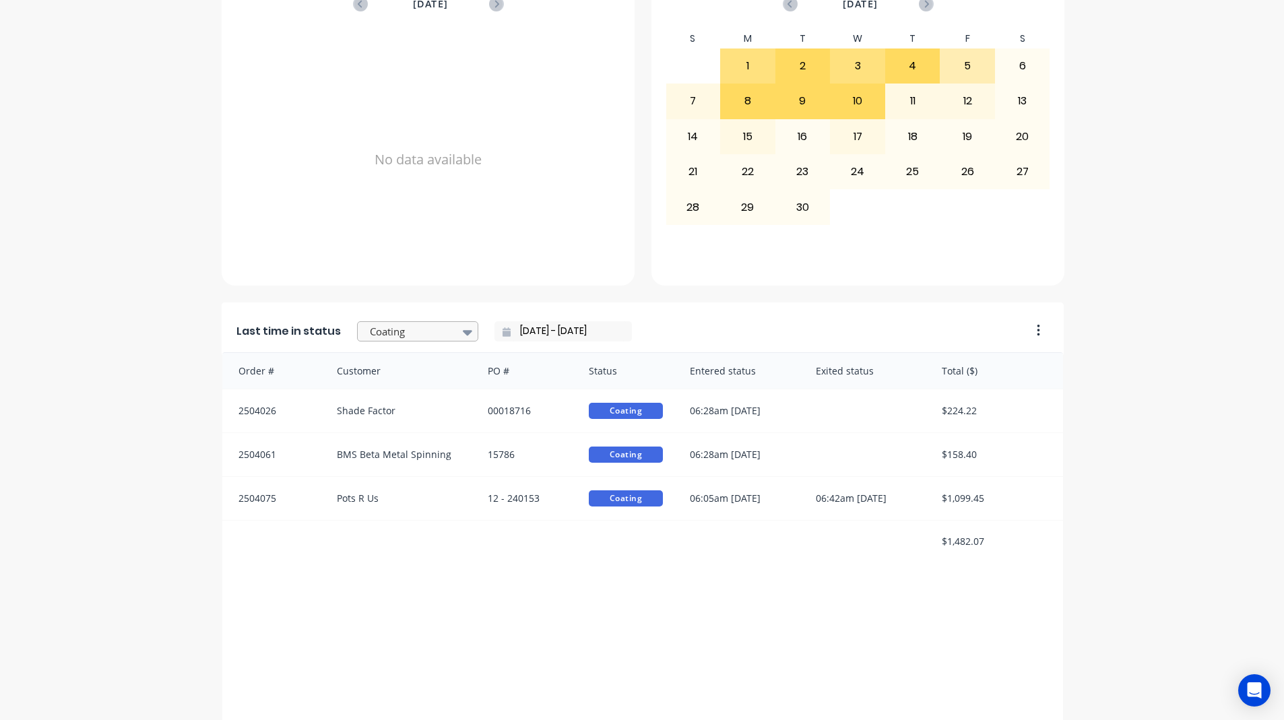
click at [463, 325] on icon at bounding box center [467, 332] width 9 height 15
click at [420, 344] on div "Recoats in coating" at bounding box center [417, 331] width 121 height 25
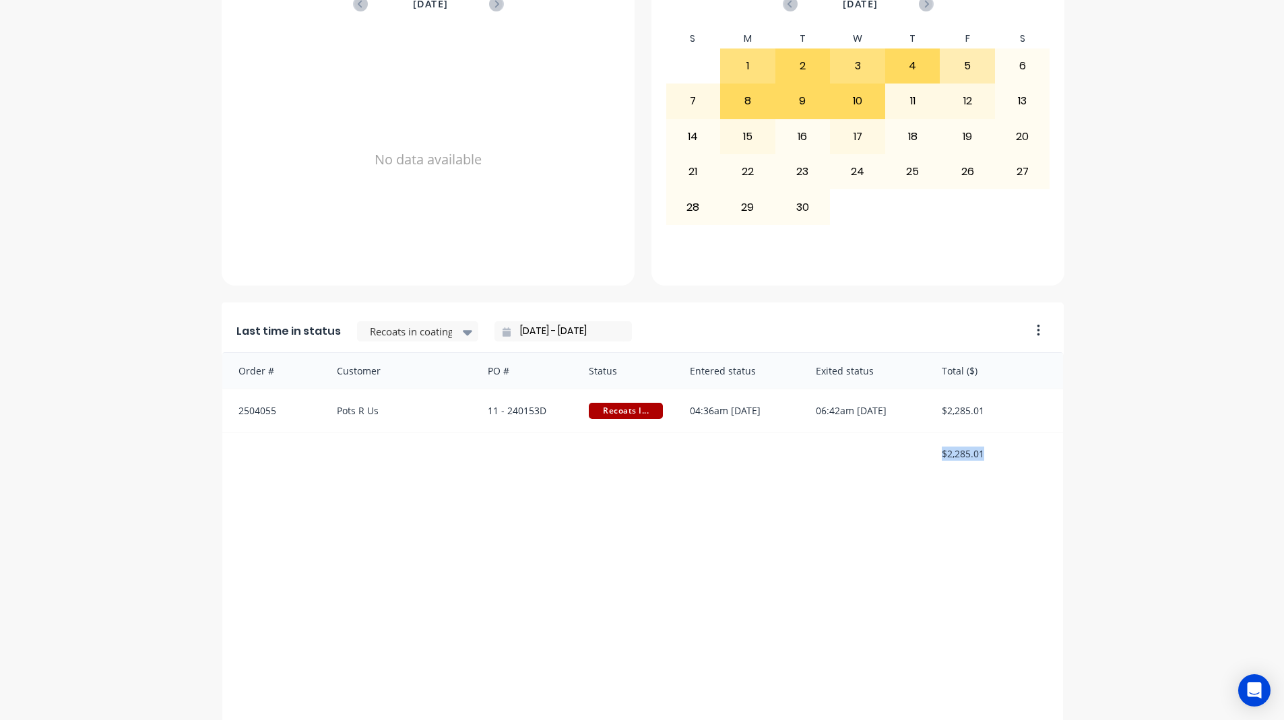
drag, startPoint x: 924, startPoint y: 448, endPoint x: 1021, endPoint y: 455, distance: 97.3
click at [1021, 455] on div "$2,285.01" at bounding box center [642, 453] width 841 height 41
drag, startPoint x: 588, startPoint y: 514, endPoint x: 549, endPoint y: 472, distance: 57.7
click at [588, 514] on div "Order # Customer PO # Status Entered status Exited status Total ($) 2504055 Pot…" at bounding box center [643, 556] width 842 height 408
click at [445, 330] on div "Recoats in coating" at bounding box center [411, 332] width 93 height 20
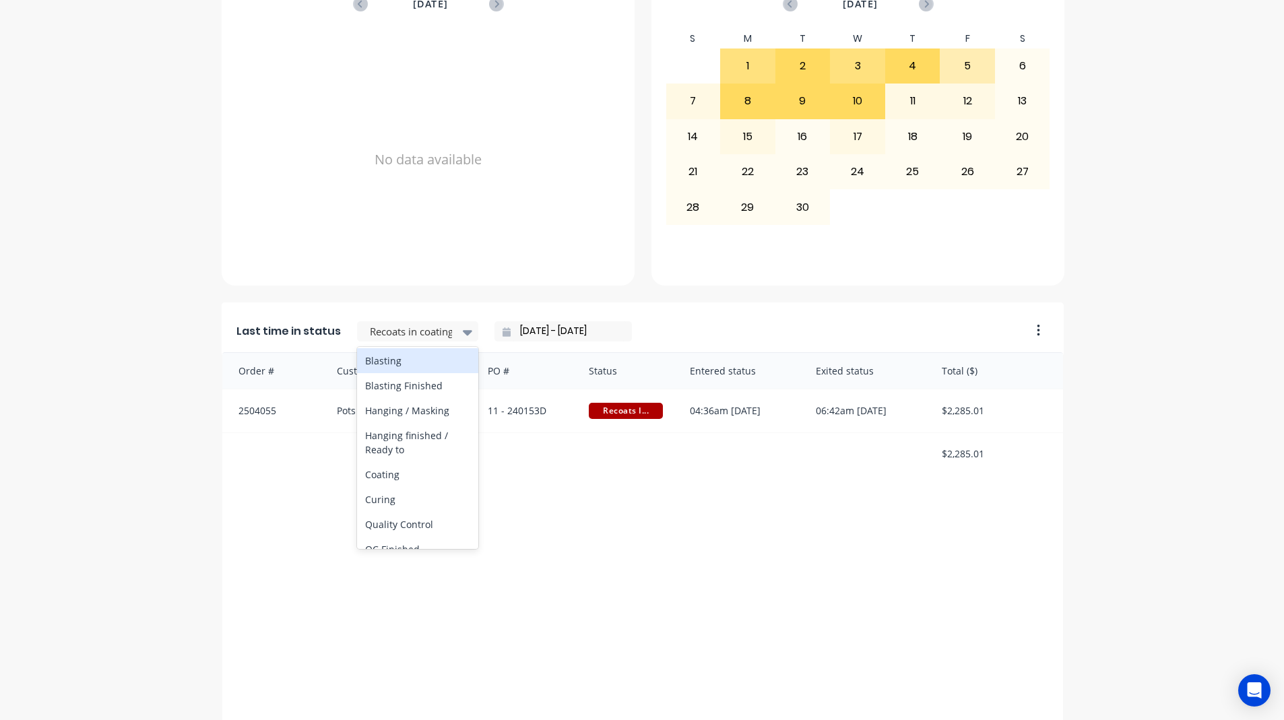
scroll to position [404, 0]
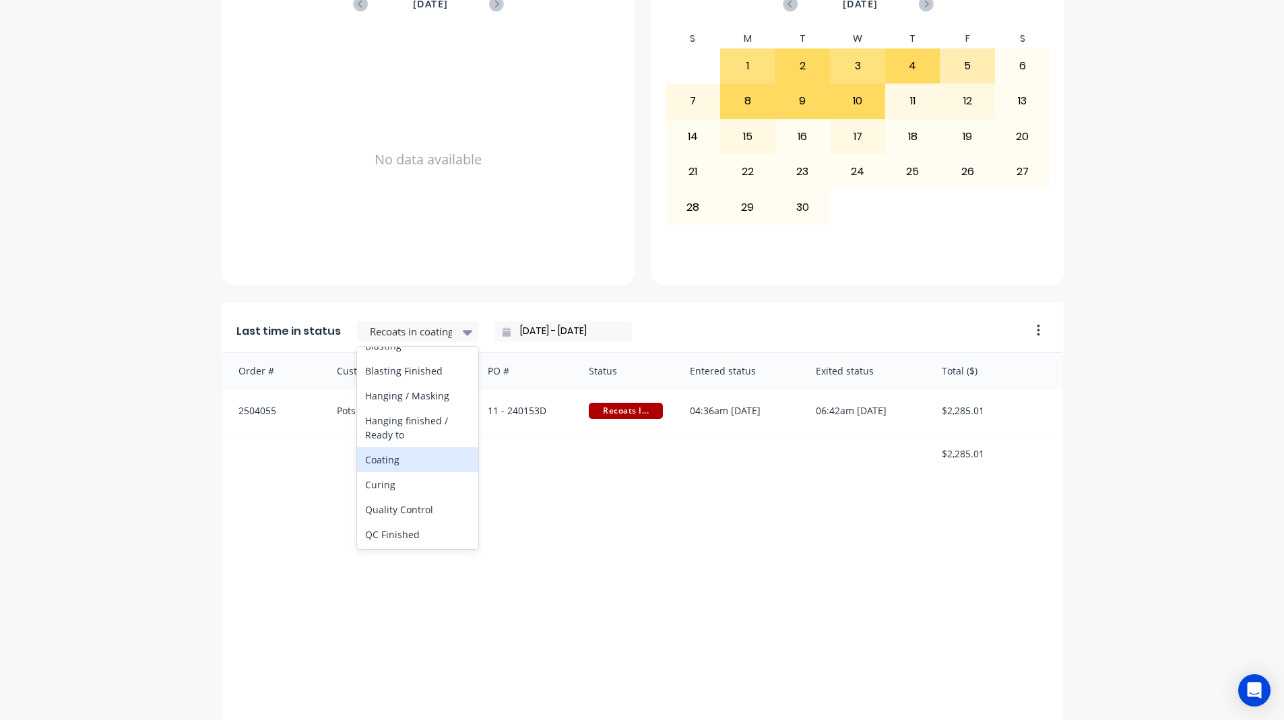
click at [411, 472] on div "Coating" at bounding box center [417, 459] width 121 height 25
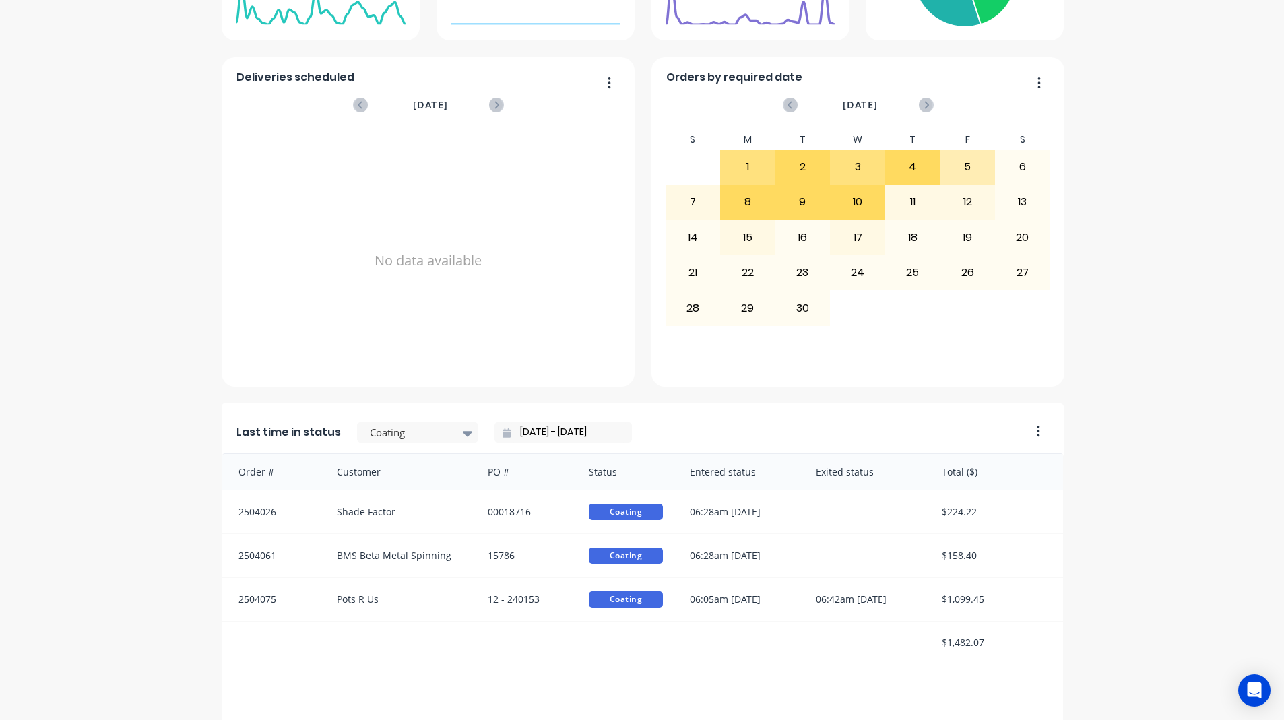
scroll to position [539, 0]
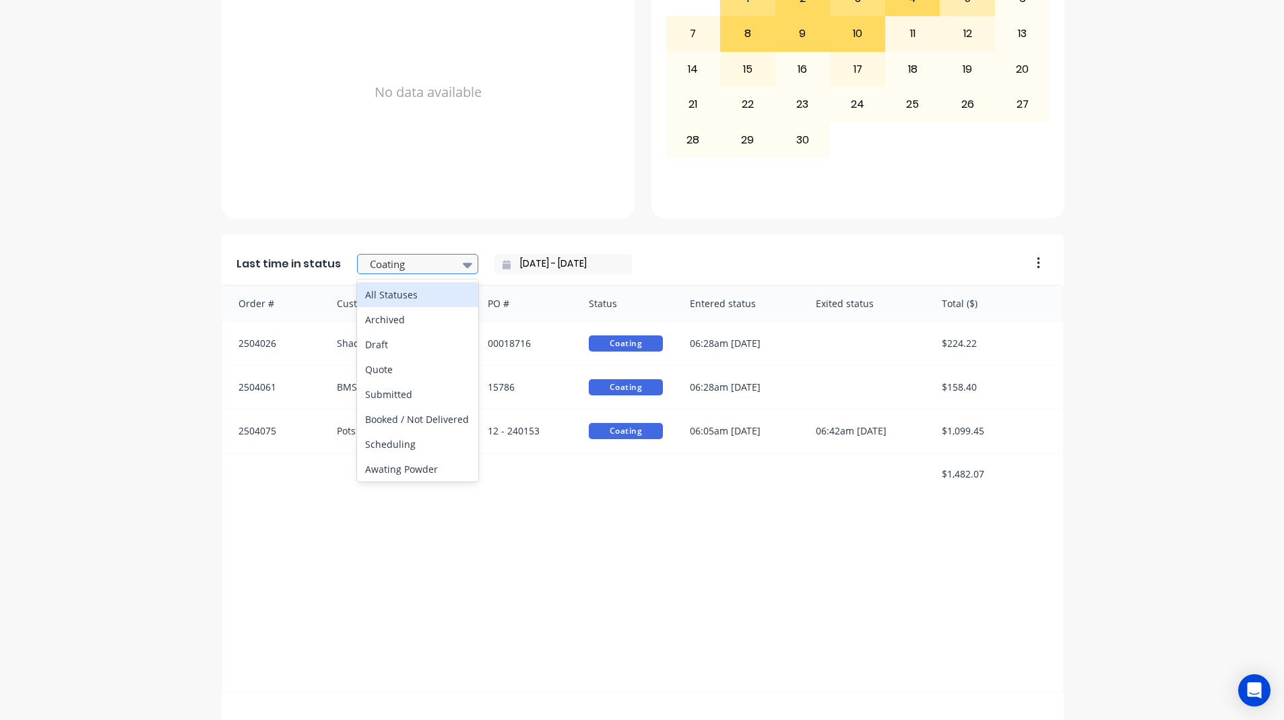
click at [442, 255] on div "Coating" at bounding box center [411, 265] width 93 height 20
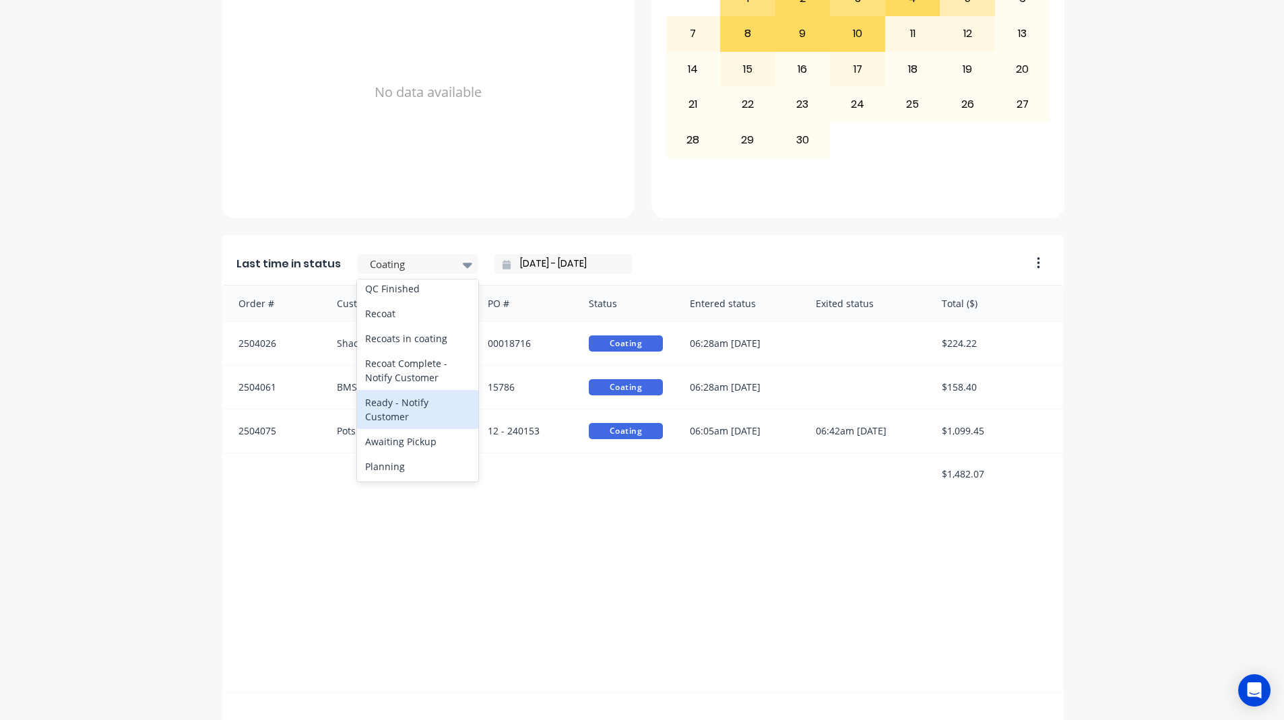
scroll to position [606, 0]
click at [474, 569] on div "Order # Customer PO # Status Entered status Exited status Total ($) 2504026 Sha…" at bounding box center [643, 489] width 842 height 408
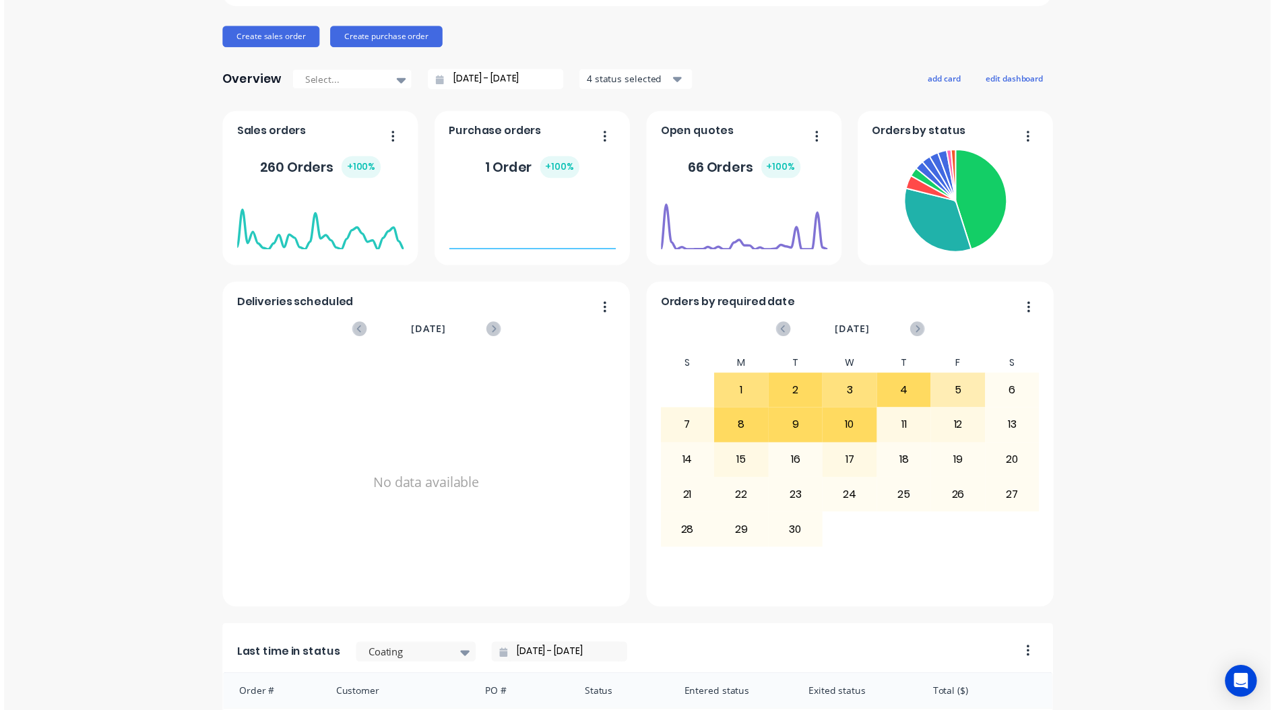
scroll to position [0, 0]
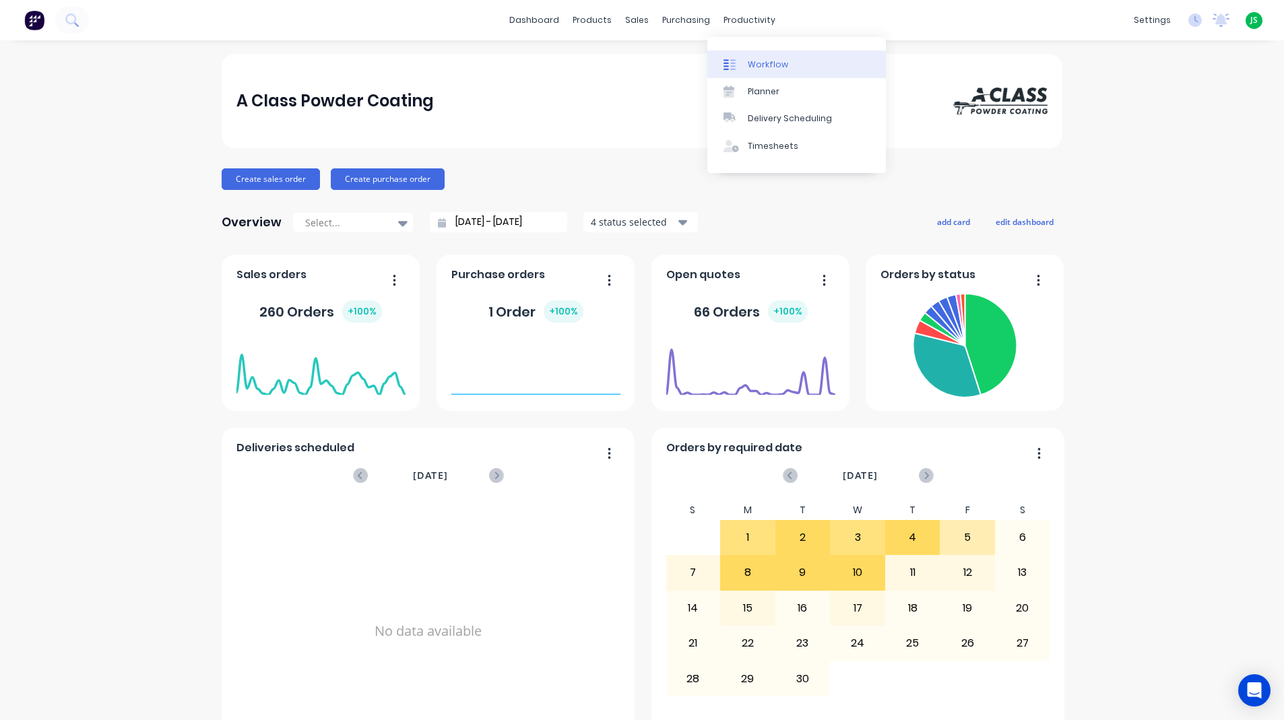
click at [734, 56] on link "Workflow" at bounding box center [796, 64] width 179 height 27
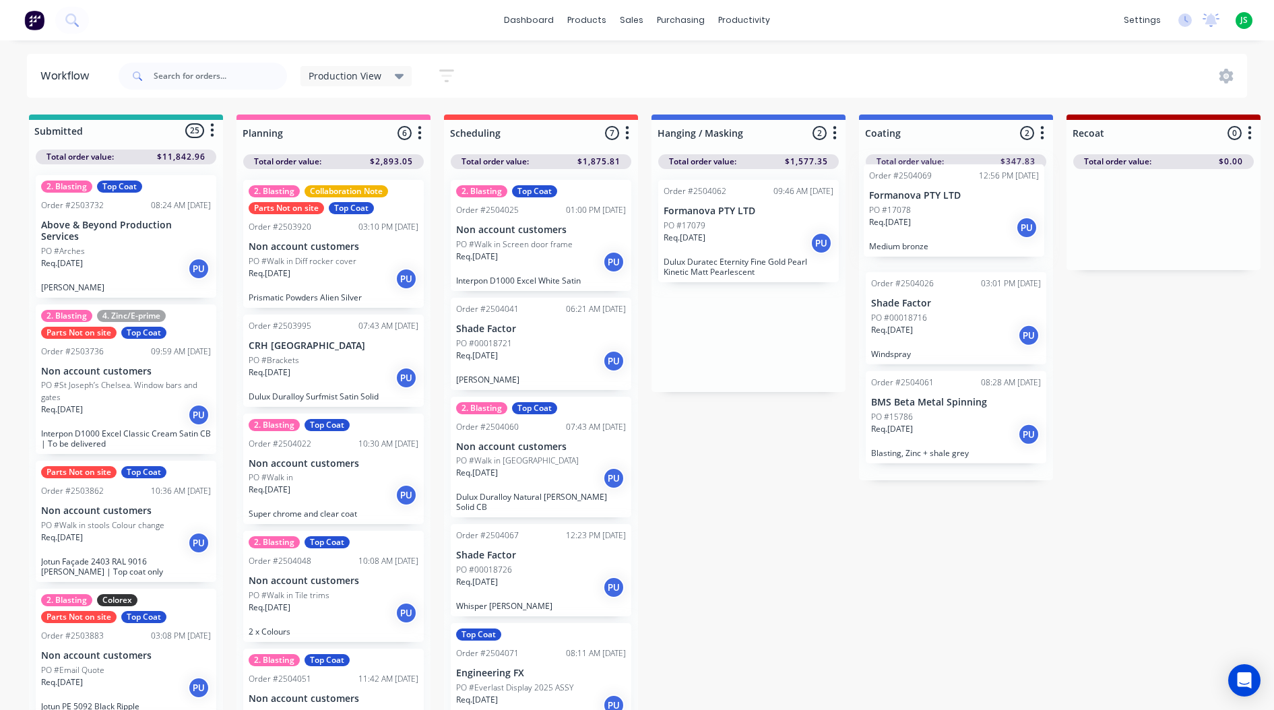
drag, startPoint x: 716, startPoint y: 345, endPoint x: 929, endPoint y: 213, distance: 251.1
